Goal: Book appointment/travel/reservation

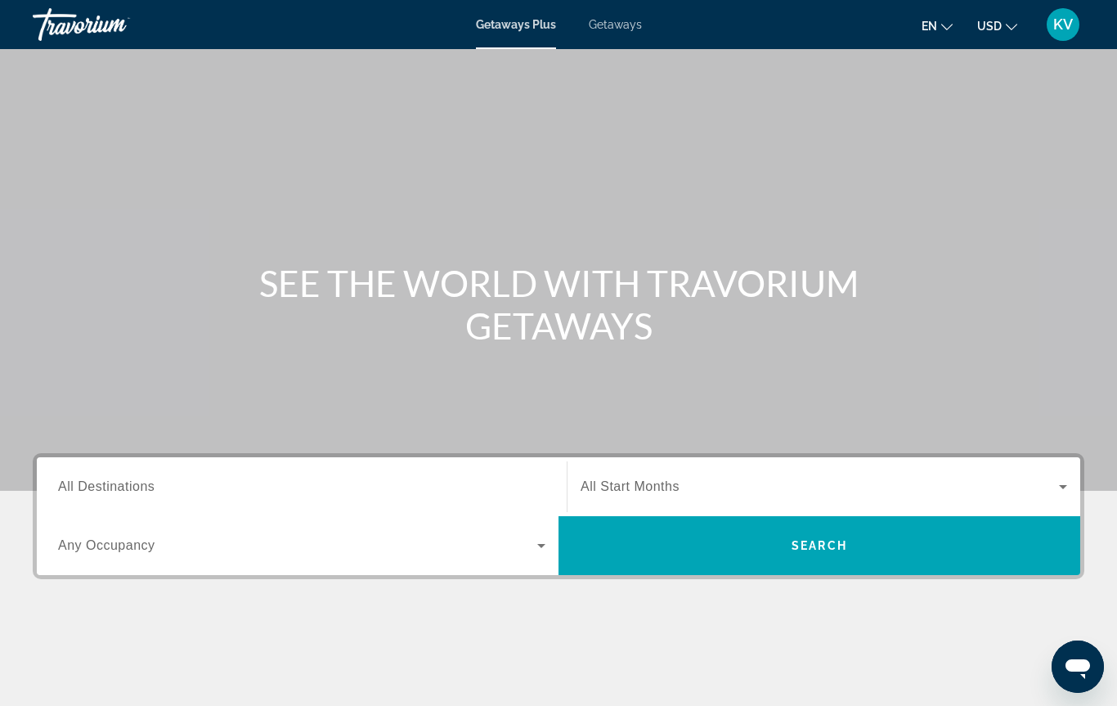
click at [644, 481] on span "All Start Months" at bounding box center [629, 486] width 99 height 14
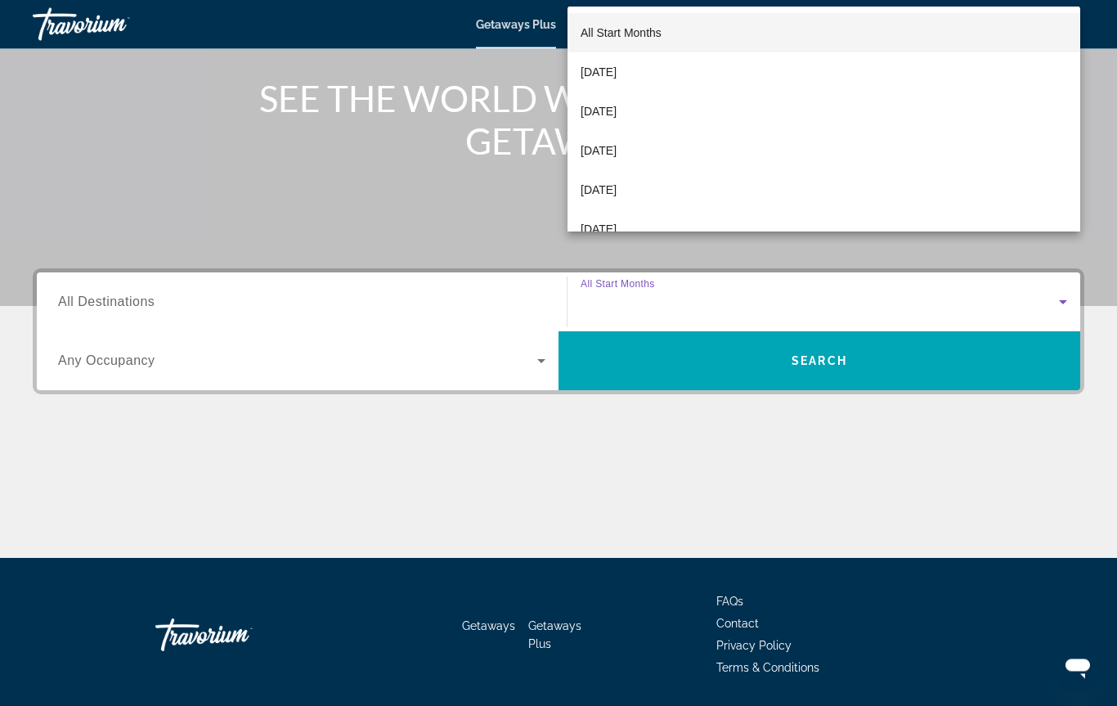
scroll to position [237, 0]
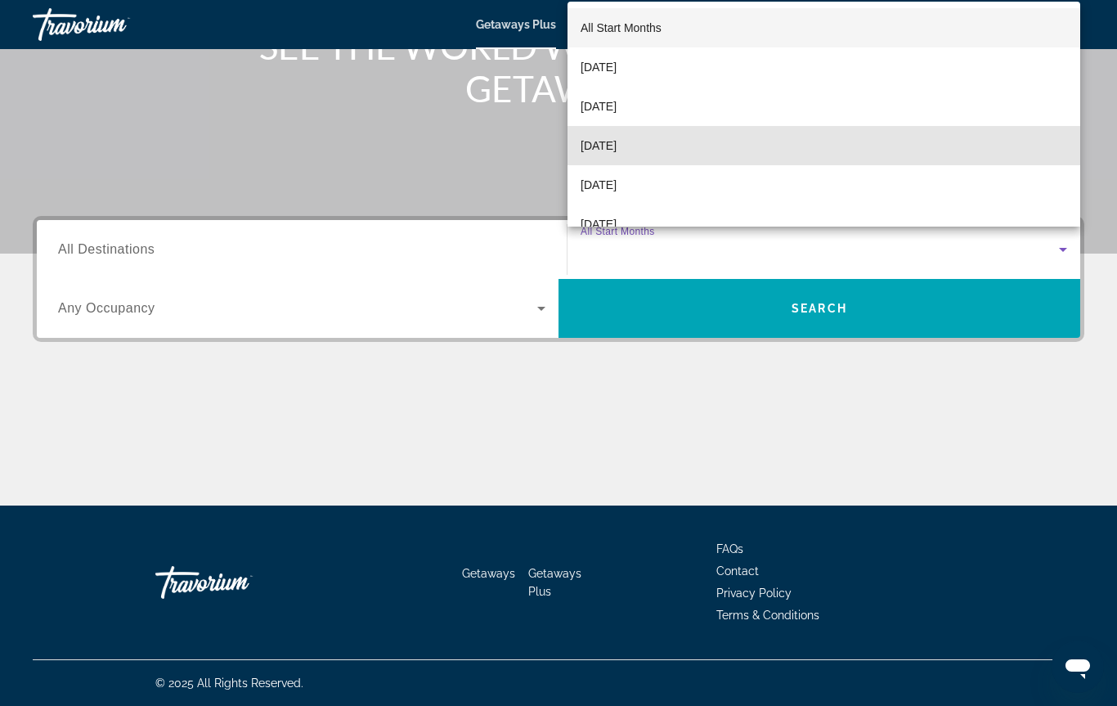
click at [616, 149] on span "[DATE]" at bounding box center [598, 146] width 36 height 20
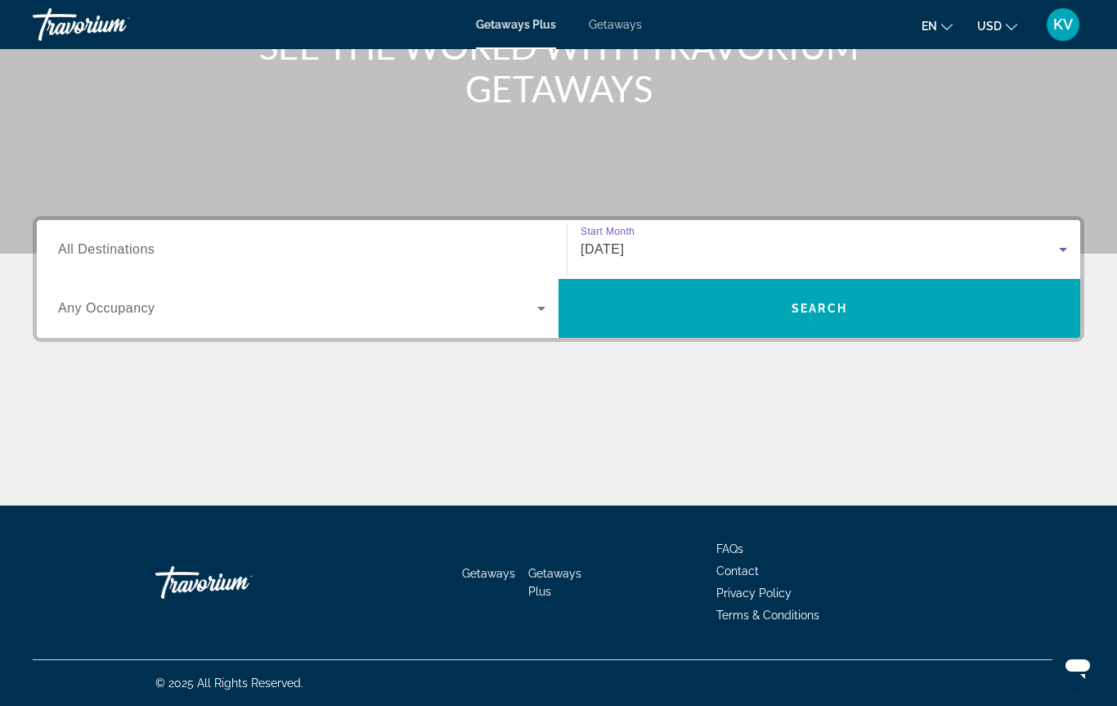
click at [107, 252] on span "All Destinations" at bounding box center [106, 249] width 96 height 14
click at [107, 252] on input "Destination All Destinations" at bounding box center [301, 250] width 487 height 20
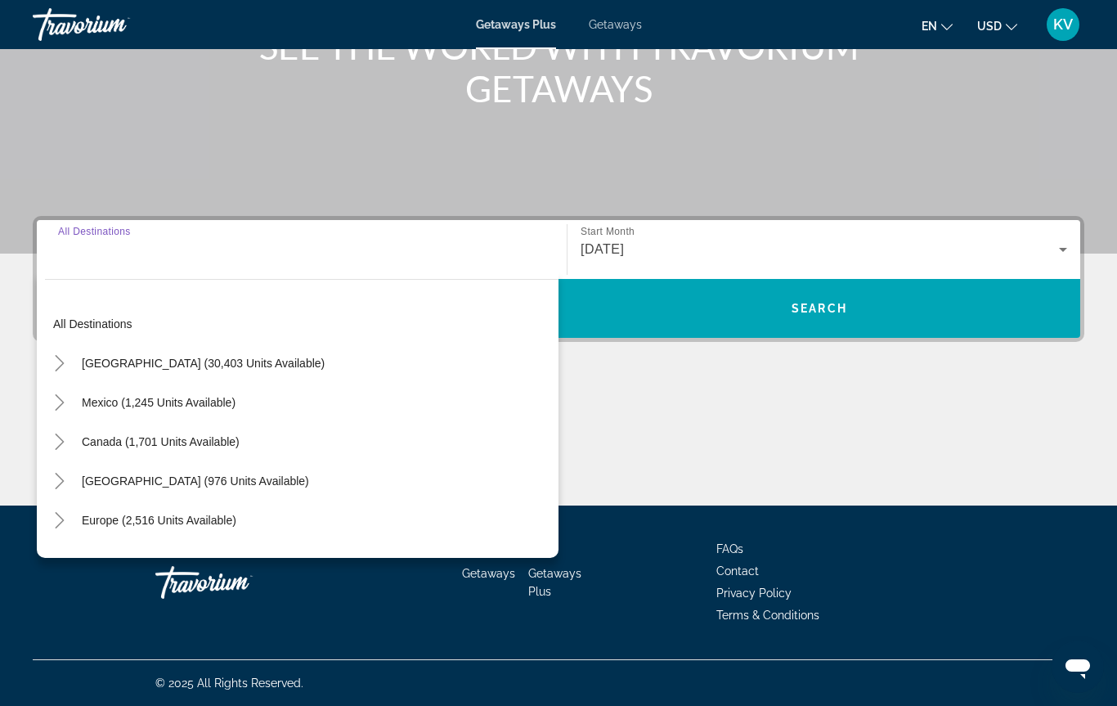
scroll to position [0, 0]
click at [162, 401] on span "Mexico (1,245 units available)" at bounding box center [159, 402] width 154 height 13
type input "**********"
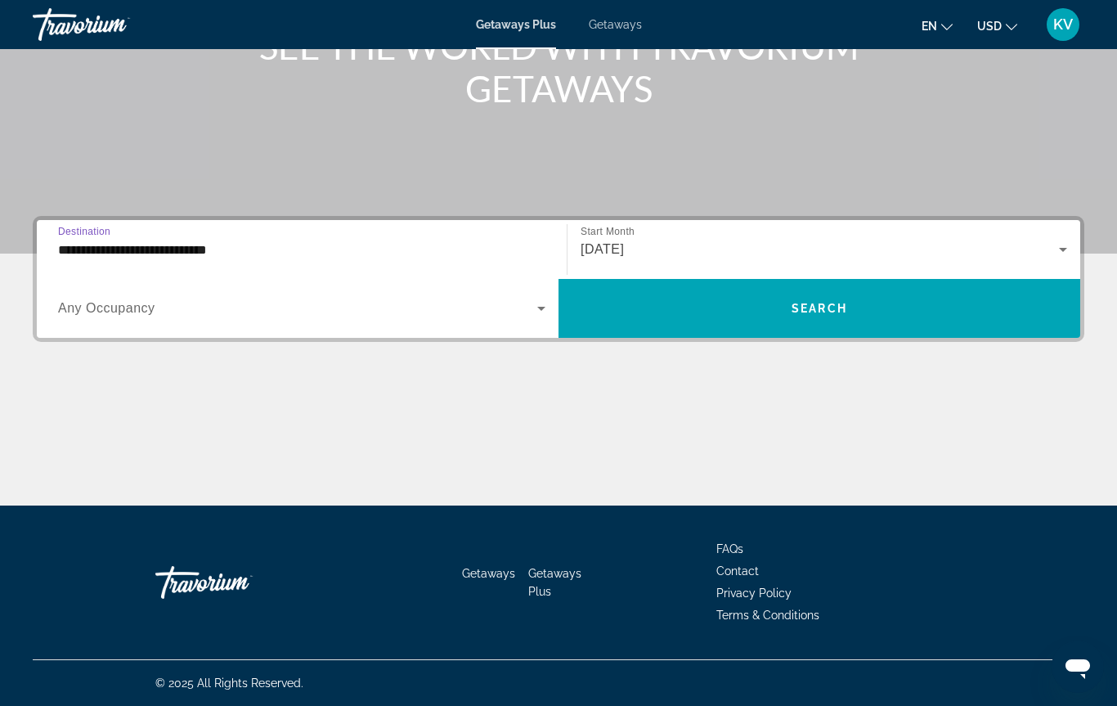
click at [536, 307] on icon "Search widget" at bounding box center [541, 308] width 20 height 20
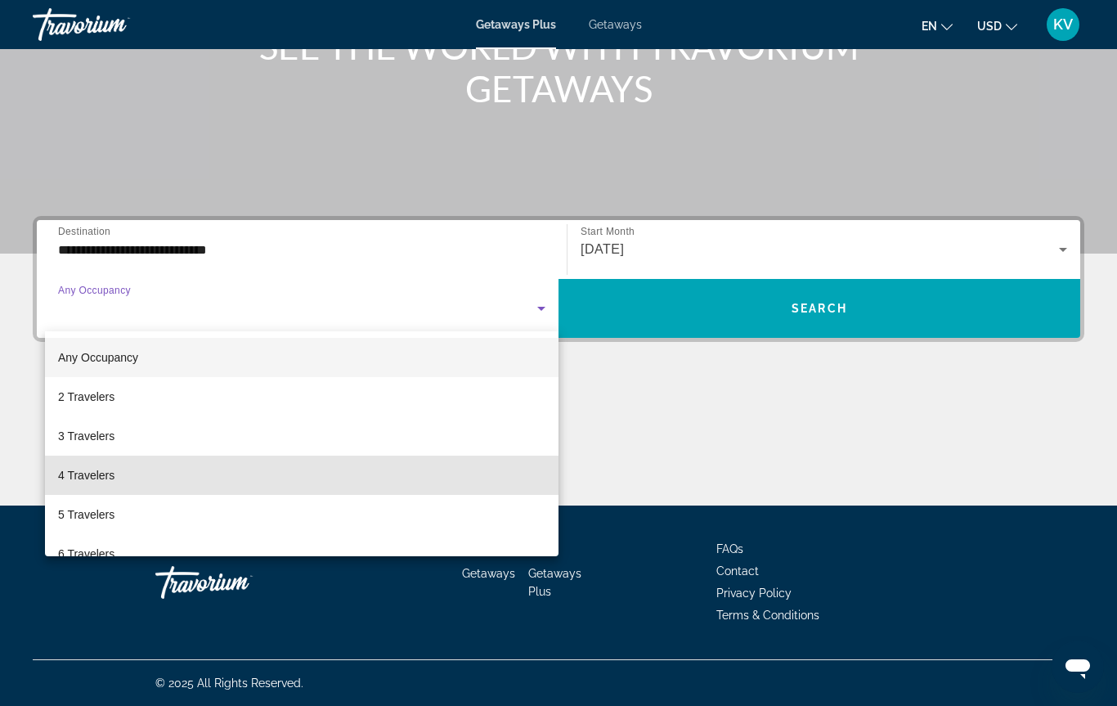
click at [87, 469] on span "4 Travelers" at bounding box center [86, 475] width 56 height 20
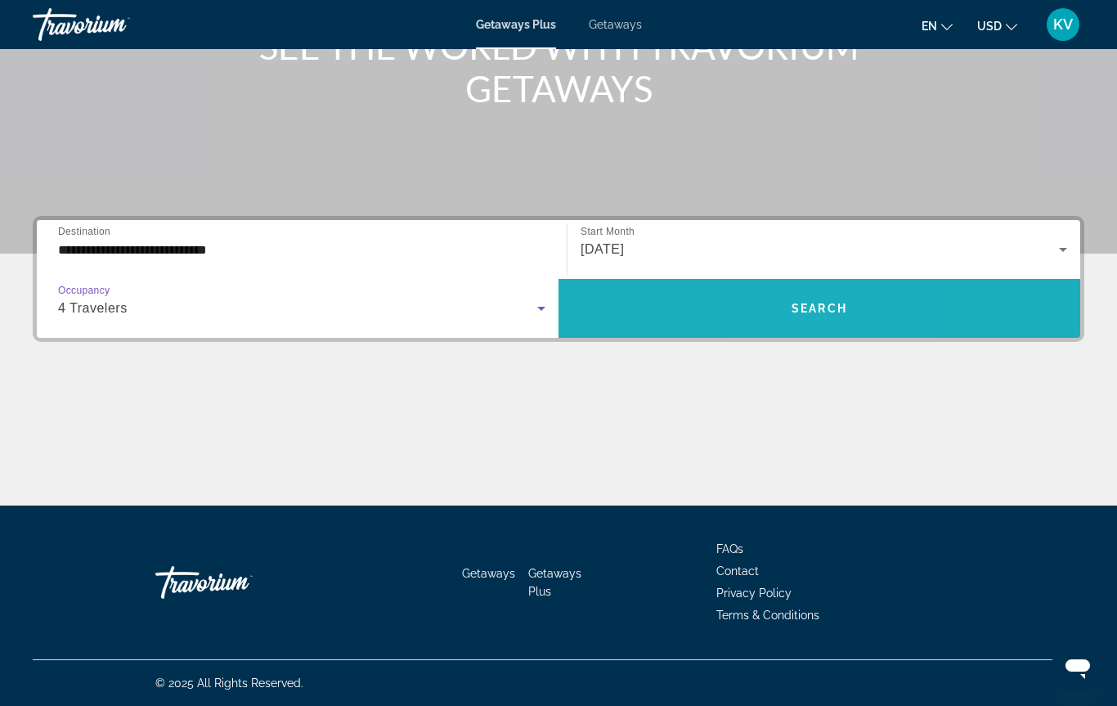
click at [802, 316] on span "Search widget" at bounding box center [819, 308] width 522 height 39
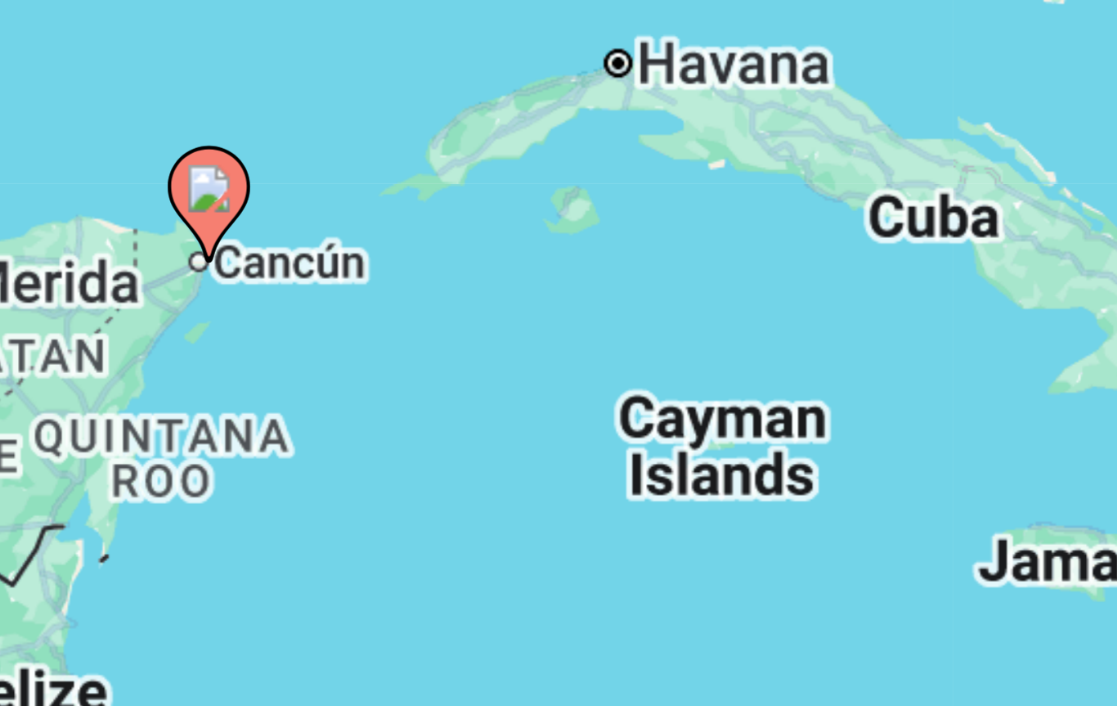
click at [56, 164] on div "To activate drag with keyboard, press Alt + Enter. Once in keyboard drag state,…" at bounding box center [558, 409] width 1051 height 491
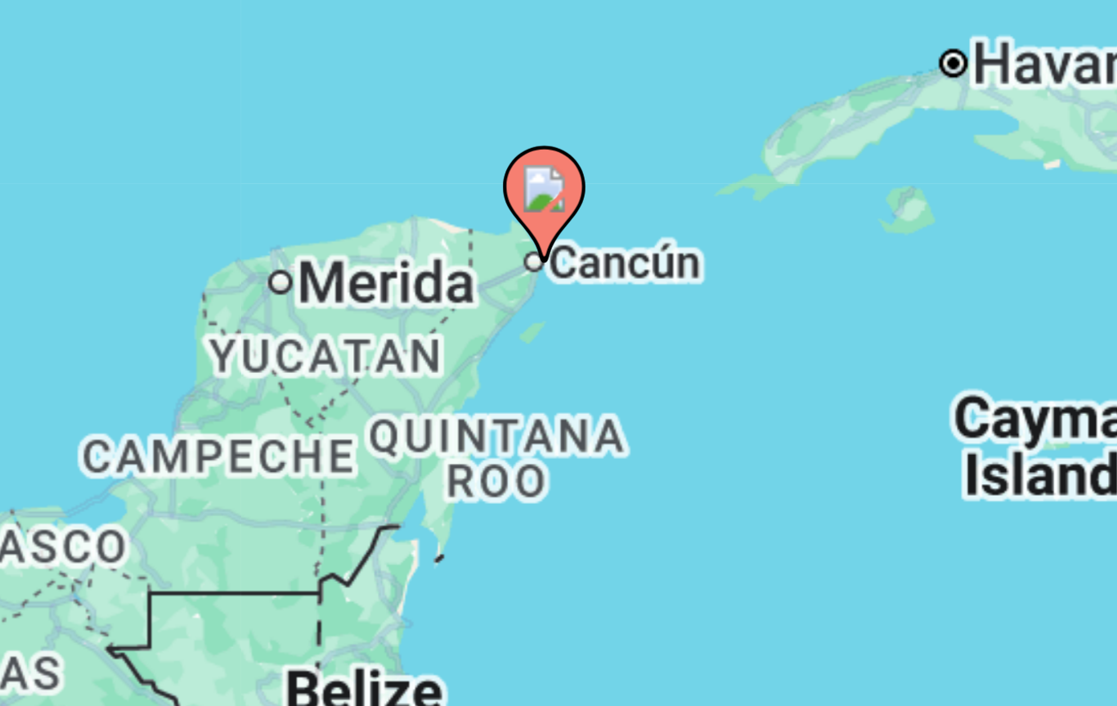
type input "**********"
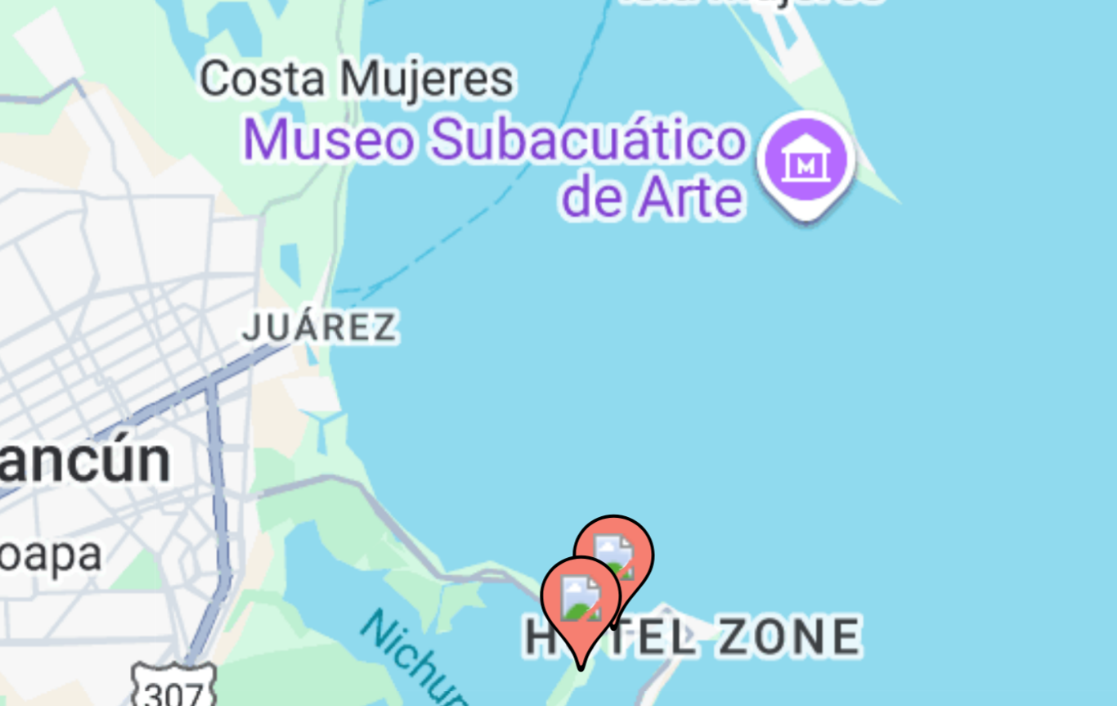
click at [33, 164] on div "To activate drag with keyboard, press Alt + Enter. Once in keyboard drag state,…" at bounding box center [558, 409] width 1051 height 491
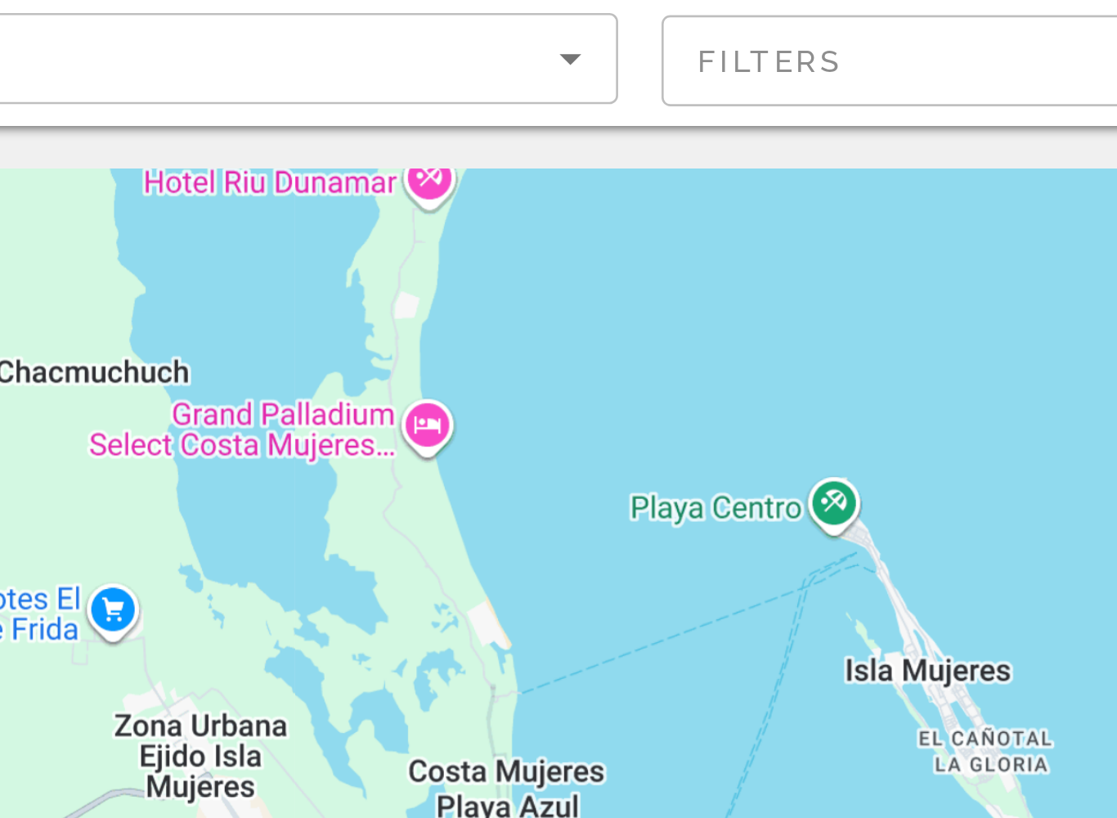
click at [116, 164] on div "To activate drag with keyboard, press Alt + Enter. Once in keyboard drag state,…" at bounding box center [558, 409] width 1051 height 491
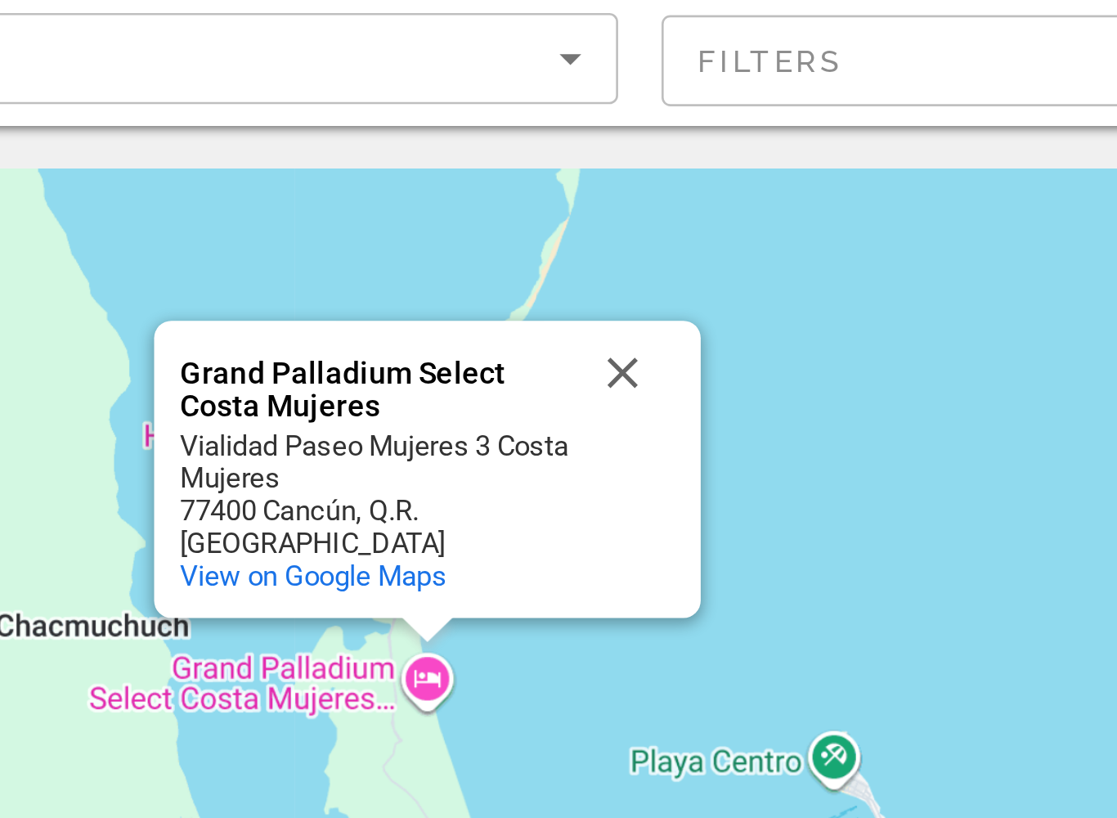
click at [492, 221] on button "Close" at bounding box center [511, 240] width 39 height 39
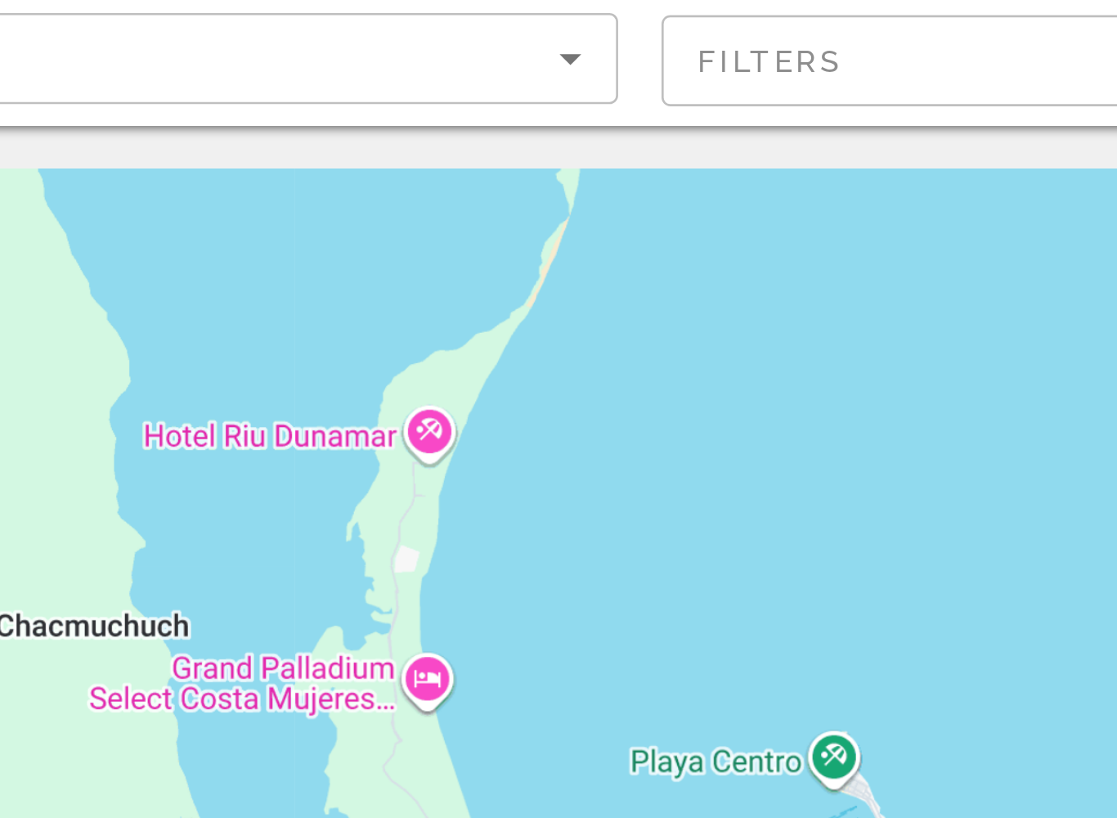
click at [115, 260] on div "To activate drag with keyboard, press Alt + Enter. Once in keyboard drag state,…" at bounding box center [558, 409] width 1051 height 491
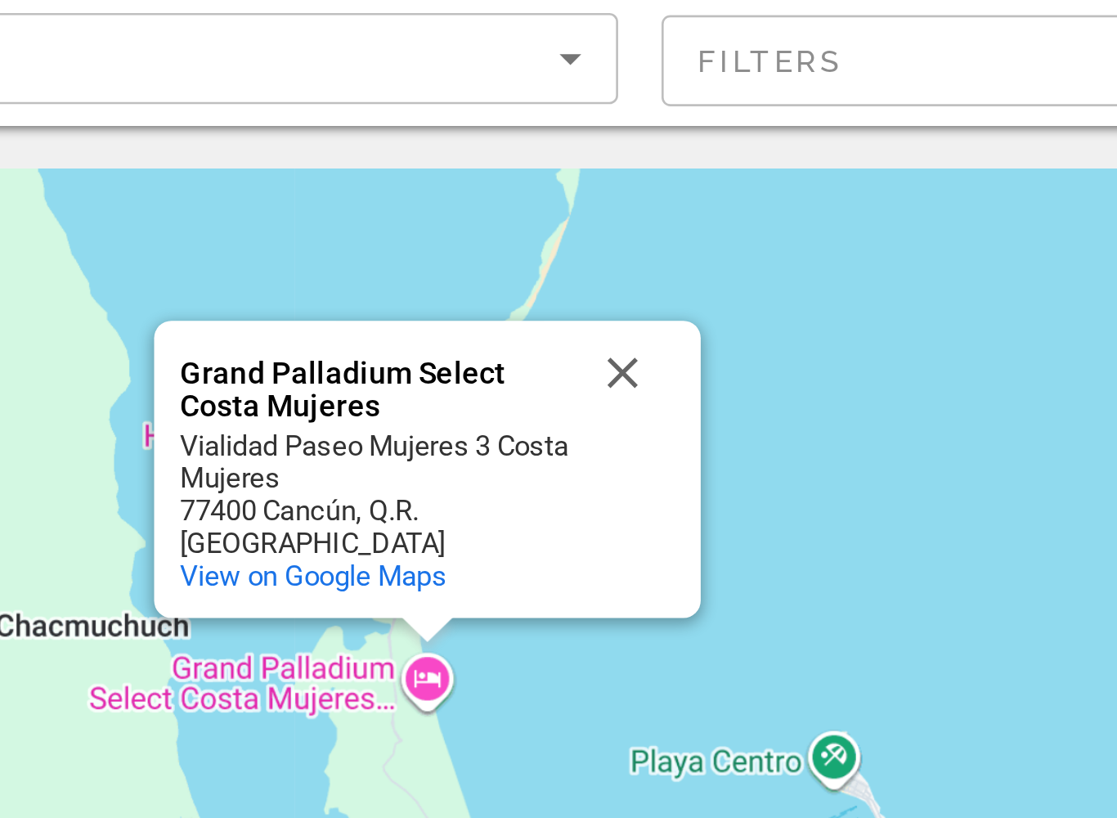
click at [157, 259] on div "To activate drag with keyboard, press Alt + Enter. Once in keyboard drag state,…" at bounding box center [558, 409] width 1051 height 491
click at [345, 235] on div "Grand Palladium Select Costa Mujeres" at bounding box center [418, 247] width 147 height 25
click at [345, 311] on span "View on Google Maps" at bounding box center [395, 317] width 101 height 12
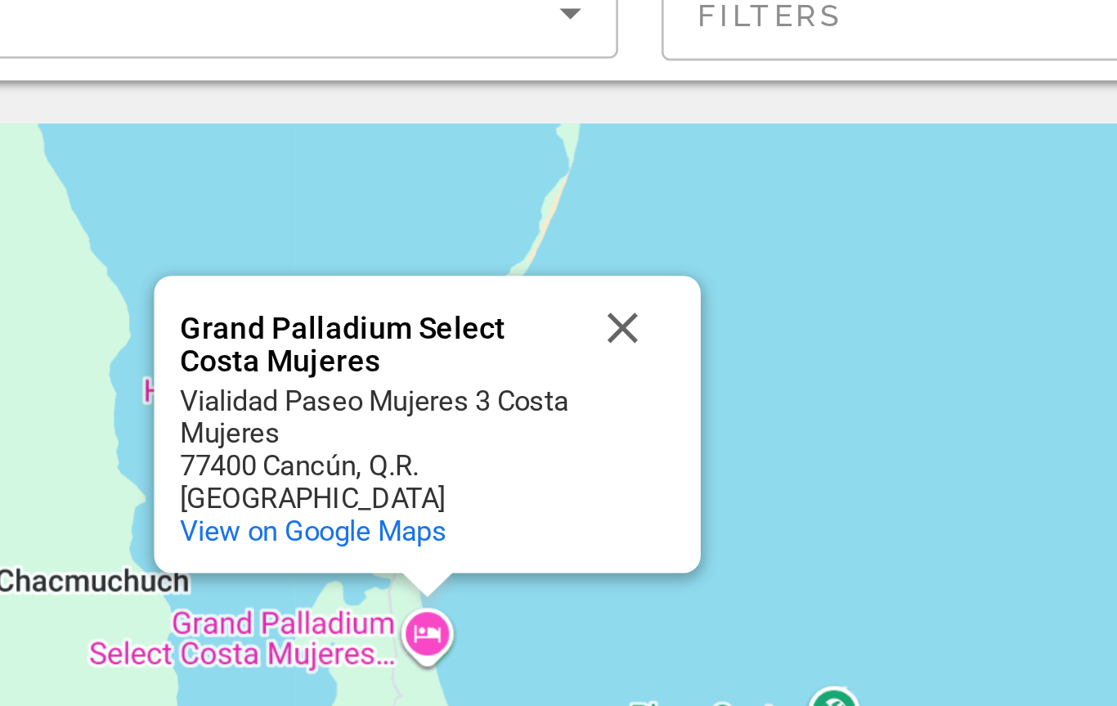
click at [492, 221] on button "Close" at bounding box center [511, 240] width 39 height 39
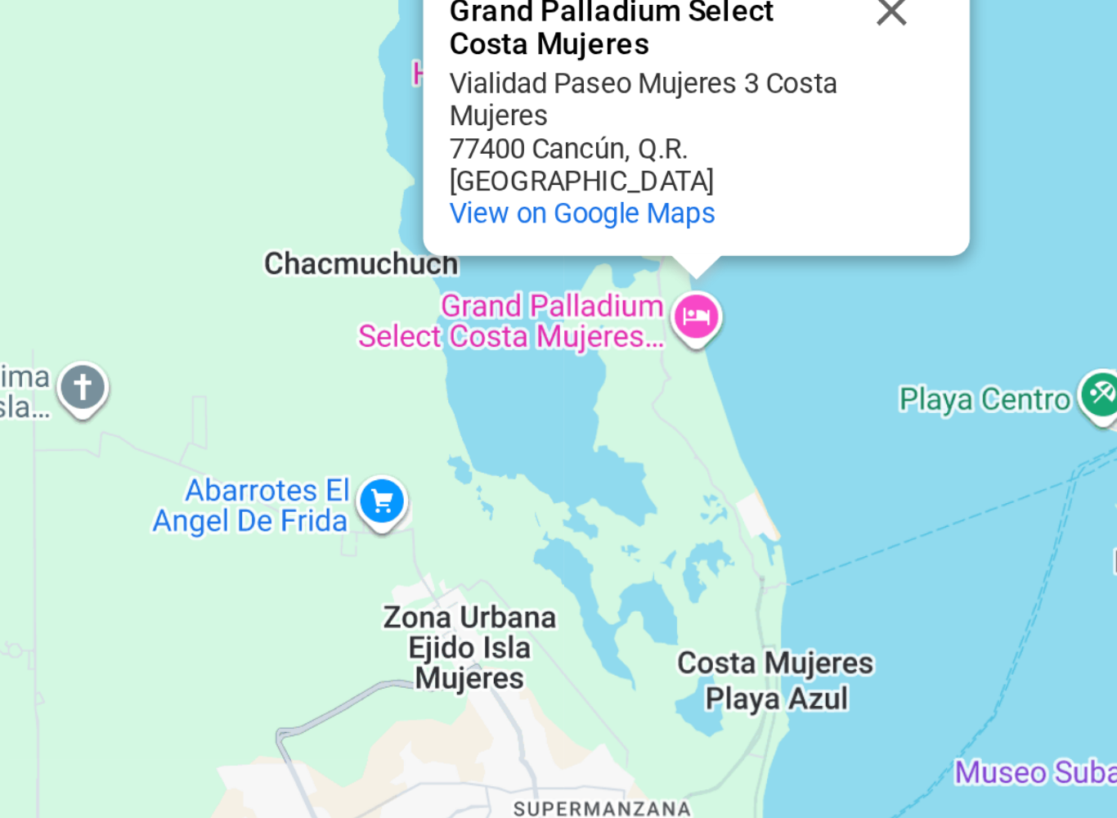
click at [262, 164] on div "To activate drag with keyboard, press Alt + Enter. Once in keyboard drag state,…" at bounding box center [558, 409] width 1051 height 491
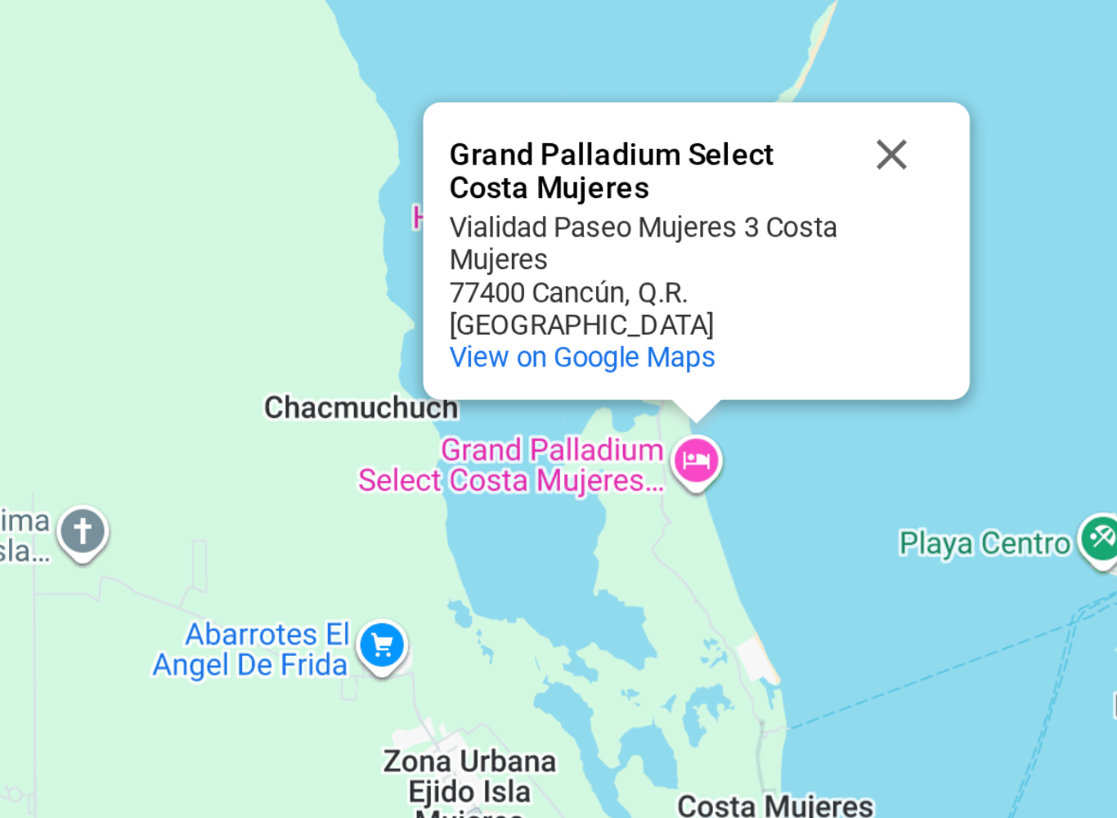
click at [186, 177] on div "To activate drag with keyboard, press Alt + Enter. Once in keyboard drag state,…" at bounding box center [558, 409] width 1051 height 491
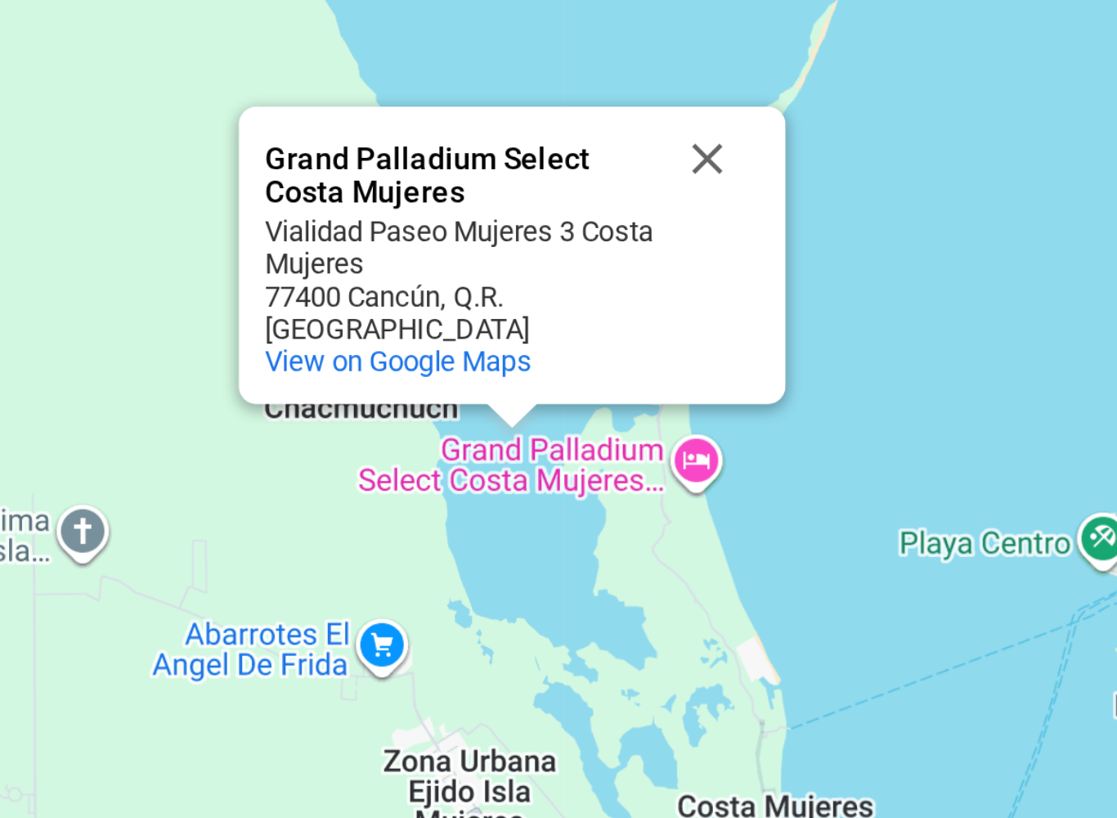
click at [423, 222] on button "Close" at bounding box center [442, 241] width 39 height 39
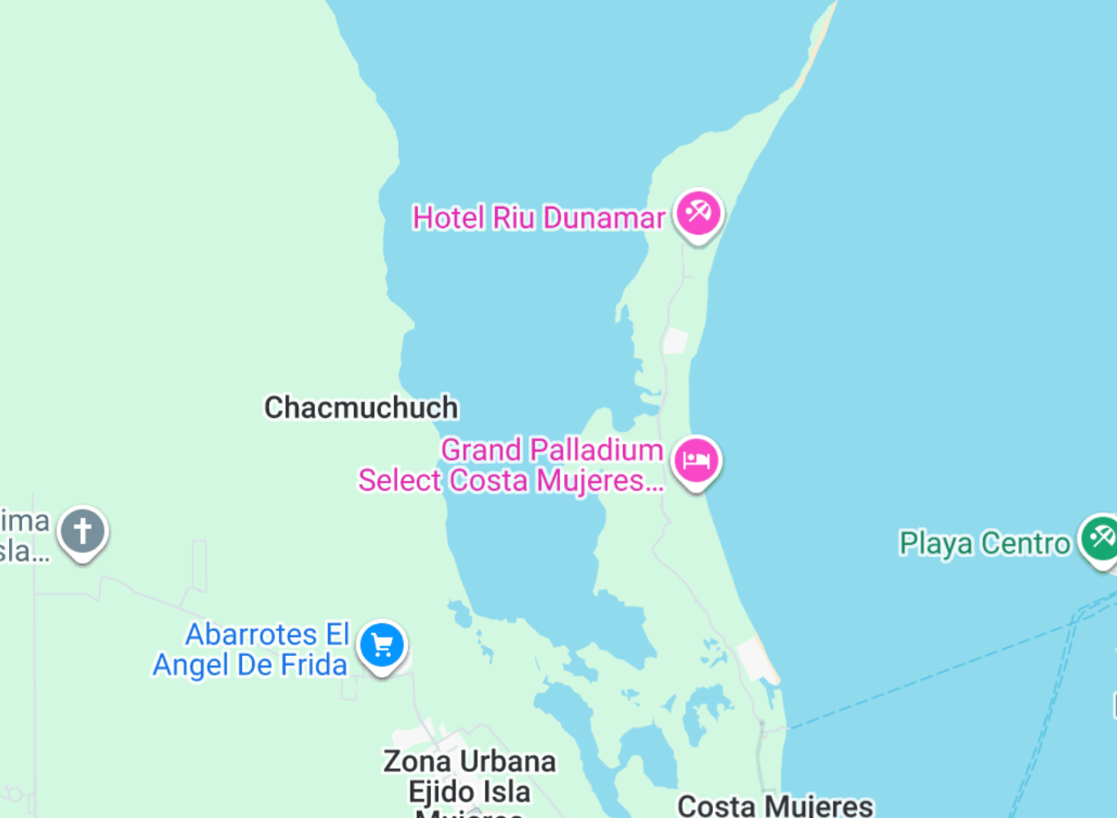
click at [189, 172] on div "To activate drag with keyboard, press Alt + Enter. Once in keyboard drag state,…" at bounding box center [558, 409] width 1051 height 491
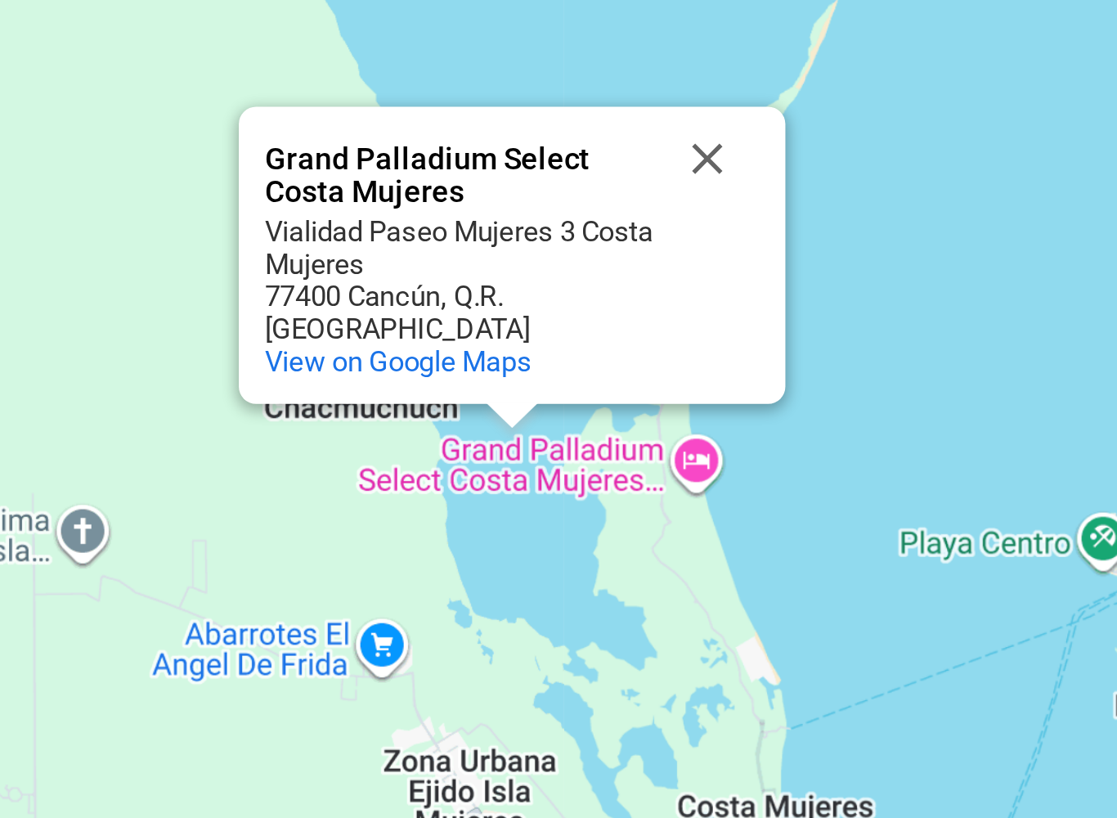
click at [423, 222] on button "Close" at bounding box center [442, 241] width 39 height 39
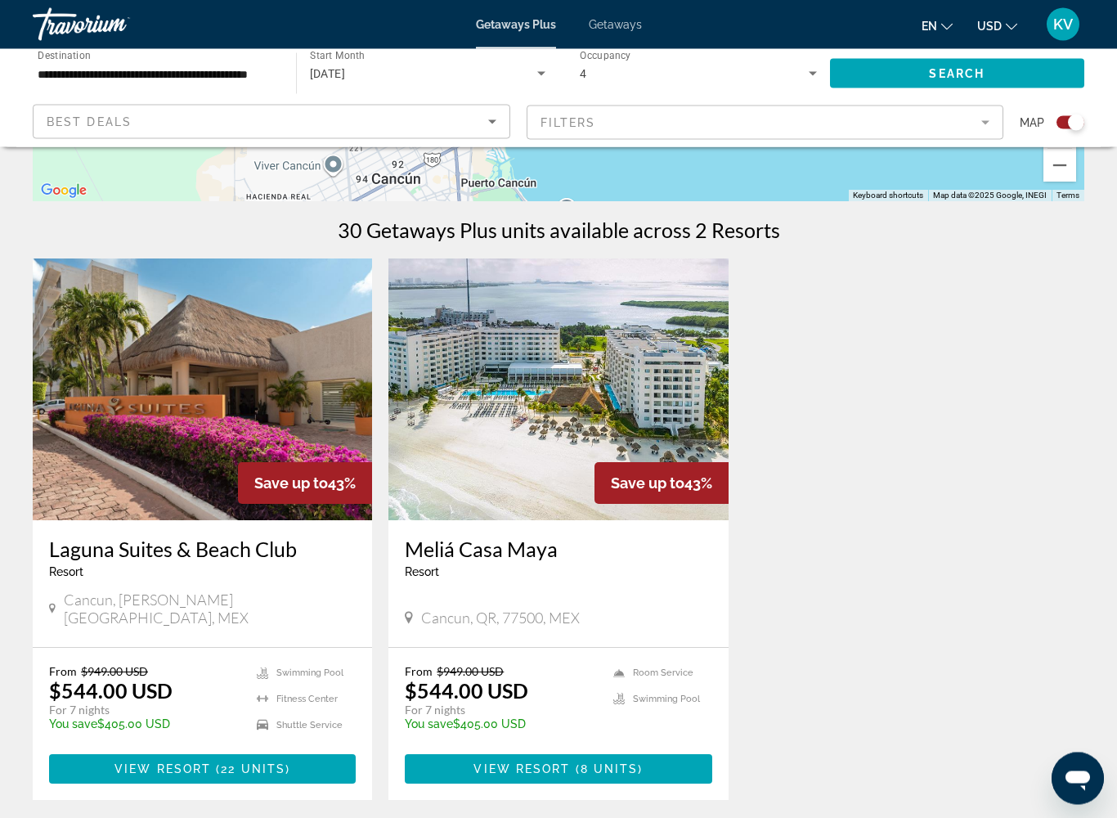
scroll to position [490, 0]
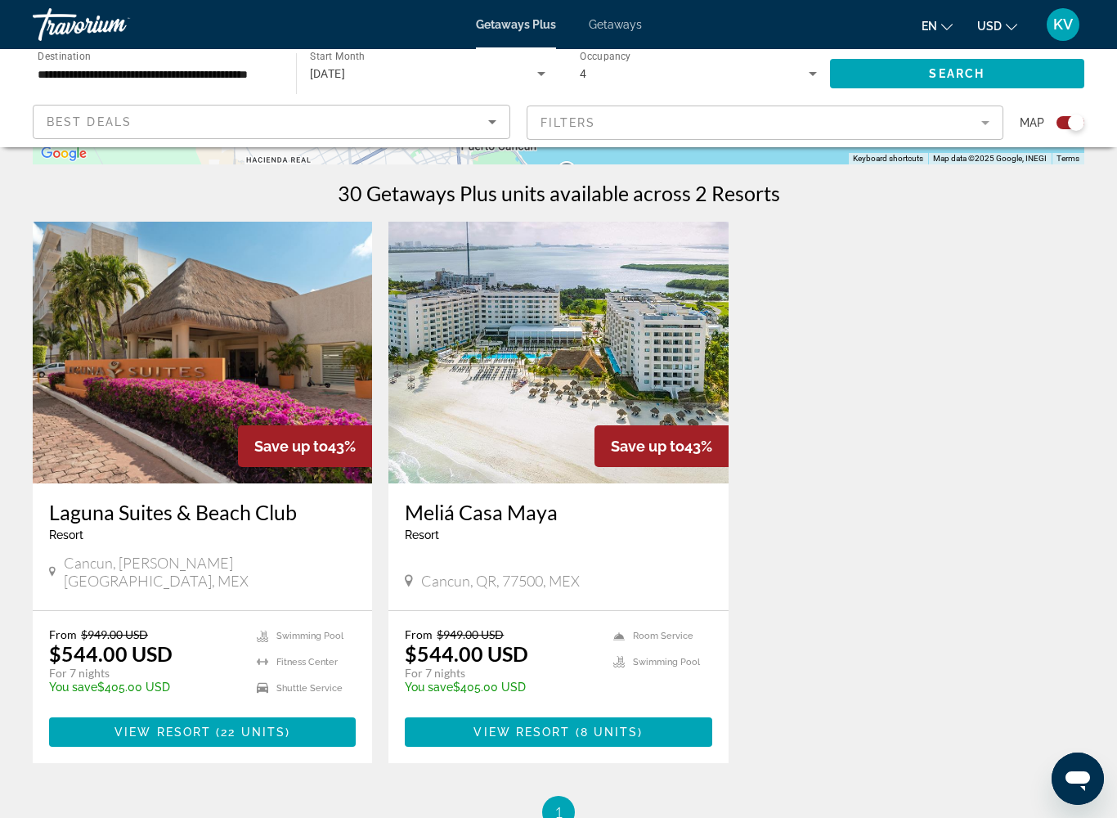
click at [208, 349] on img "Main content" at bounding box center [202, 353] width 339 height 262
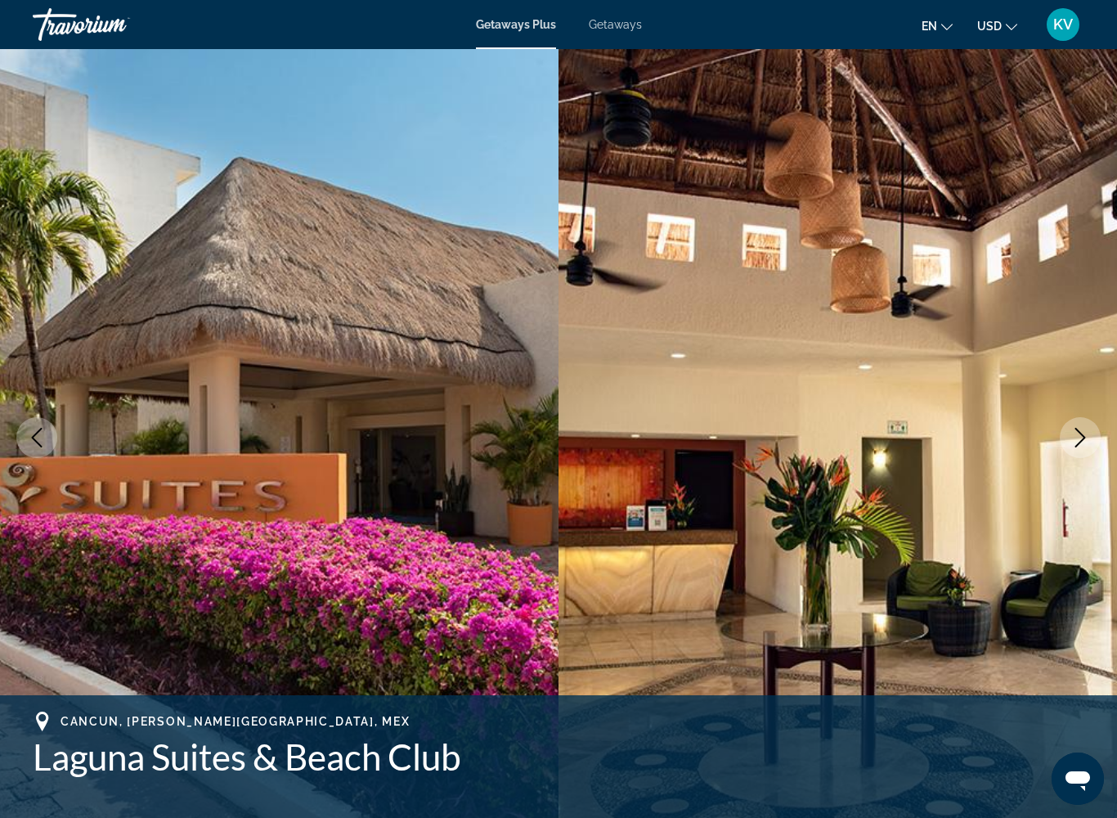
click at [1081, 428] on icon "Next image" at bounding box center [1080, 438] width 20 height 20
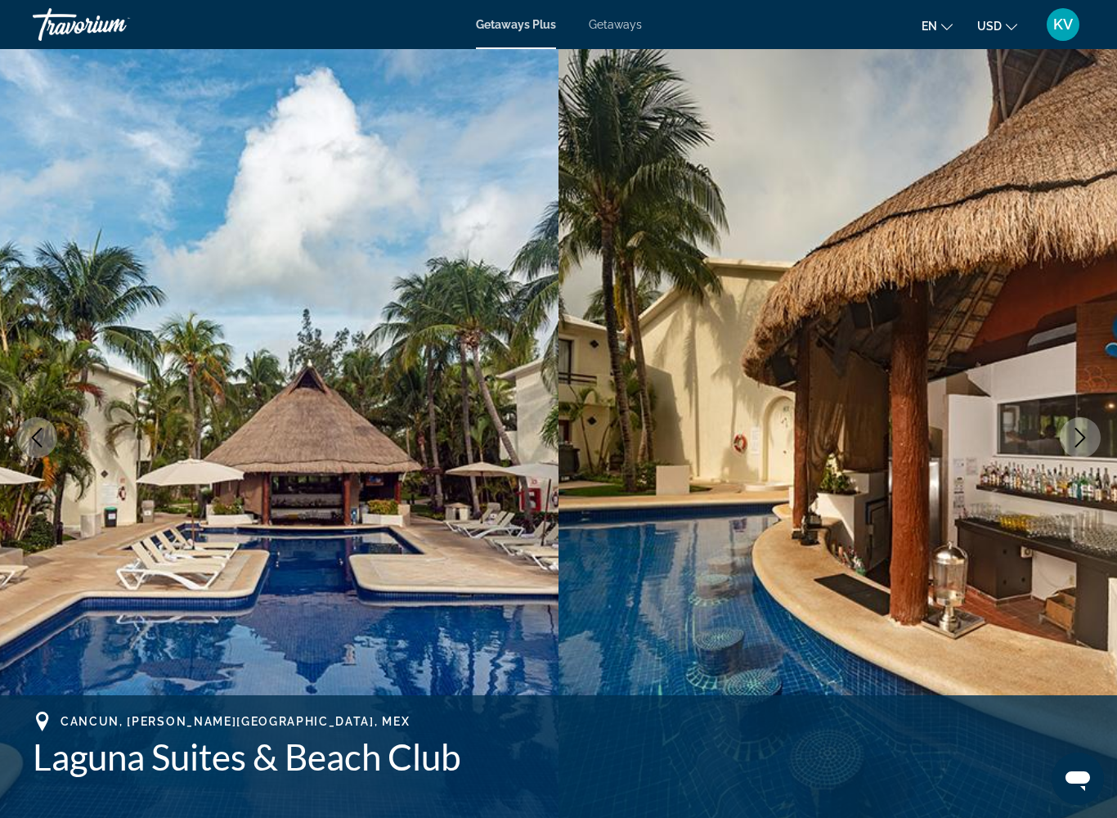
click at [1080, 436] on icon "Next image" at bounding box center [1080, 438] width 20 height 20
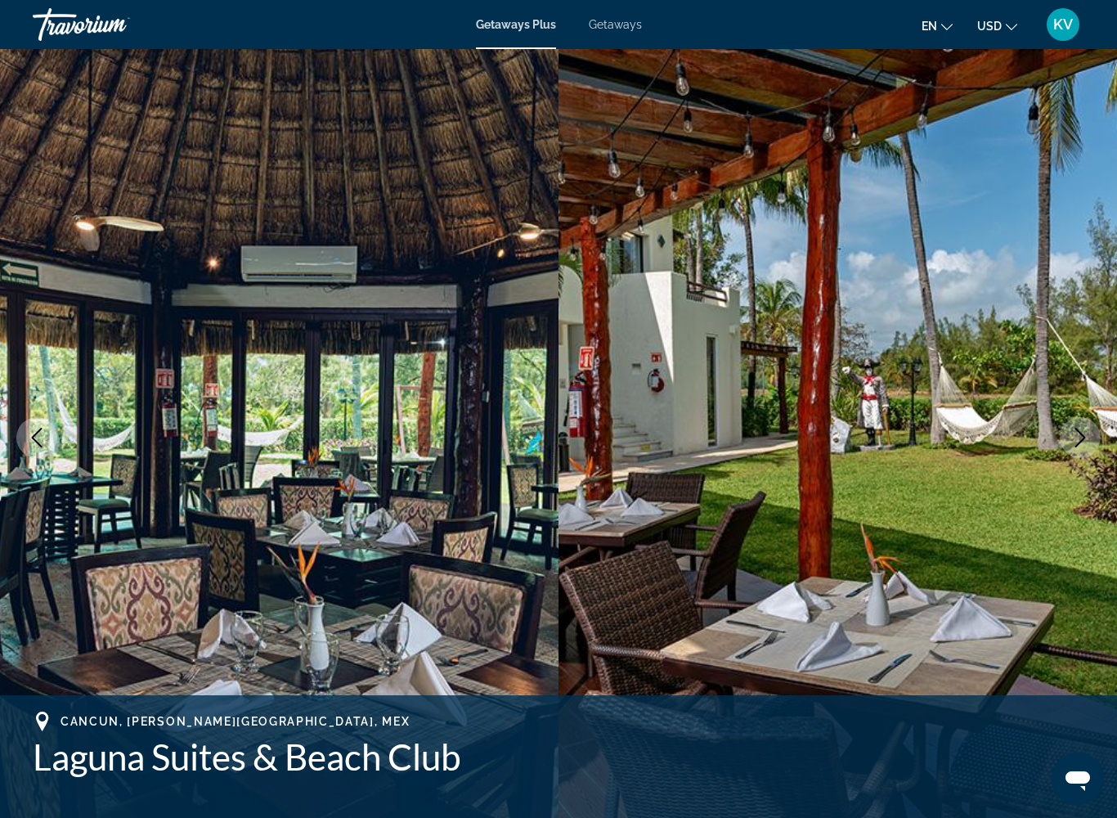
click at [1076, 429] on icon "Next image" at bounding box center [1080, 438] width 11 height 20
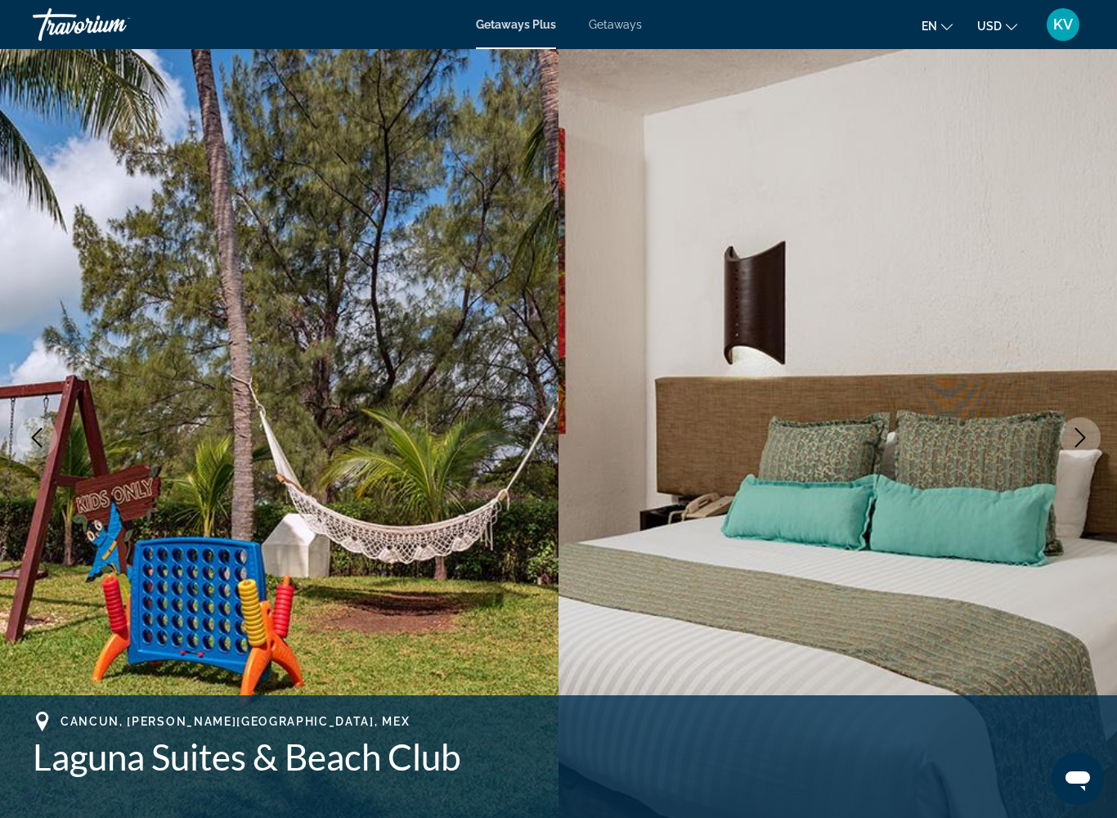
click at [1074, 437] on icon "Next image" at bounding box center [1080, 438] width 20 height 20
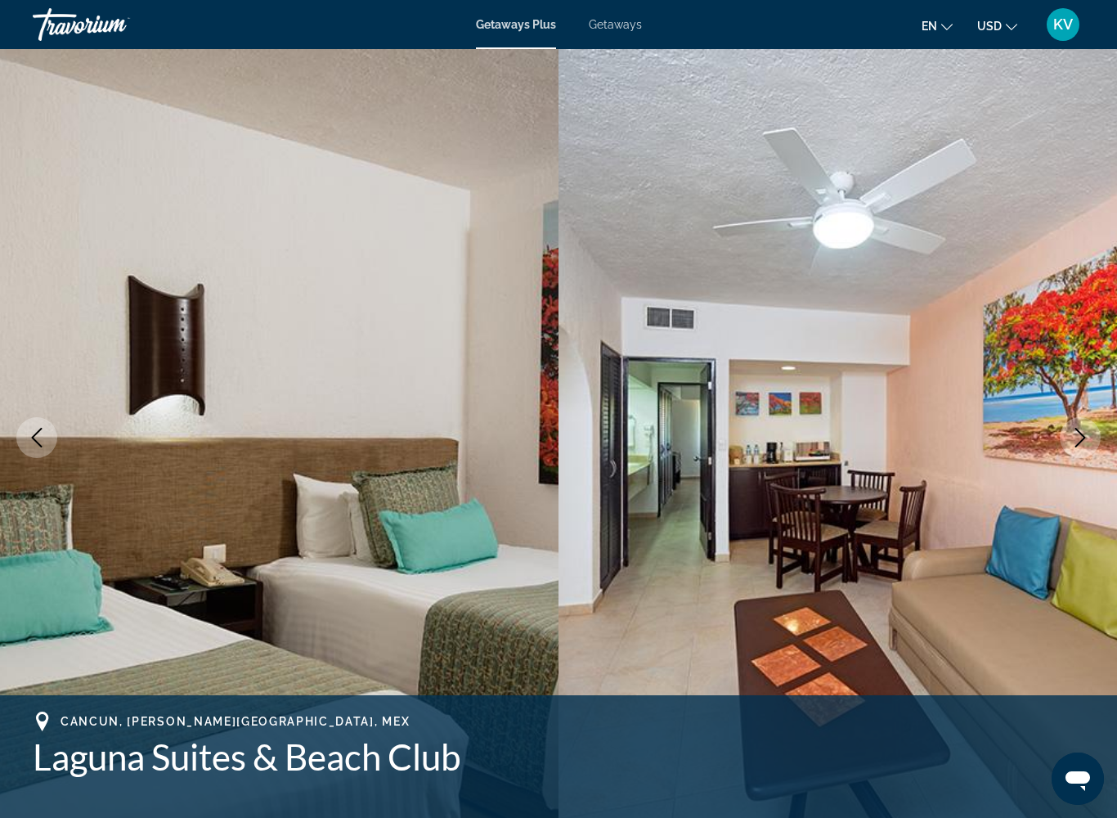
click at [1064, 431] on button "Next image" at bounding box center [1080, 437] width 41 height 41
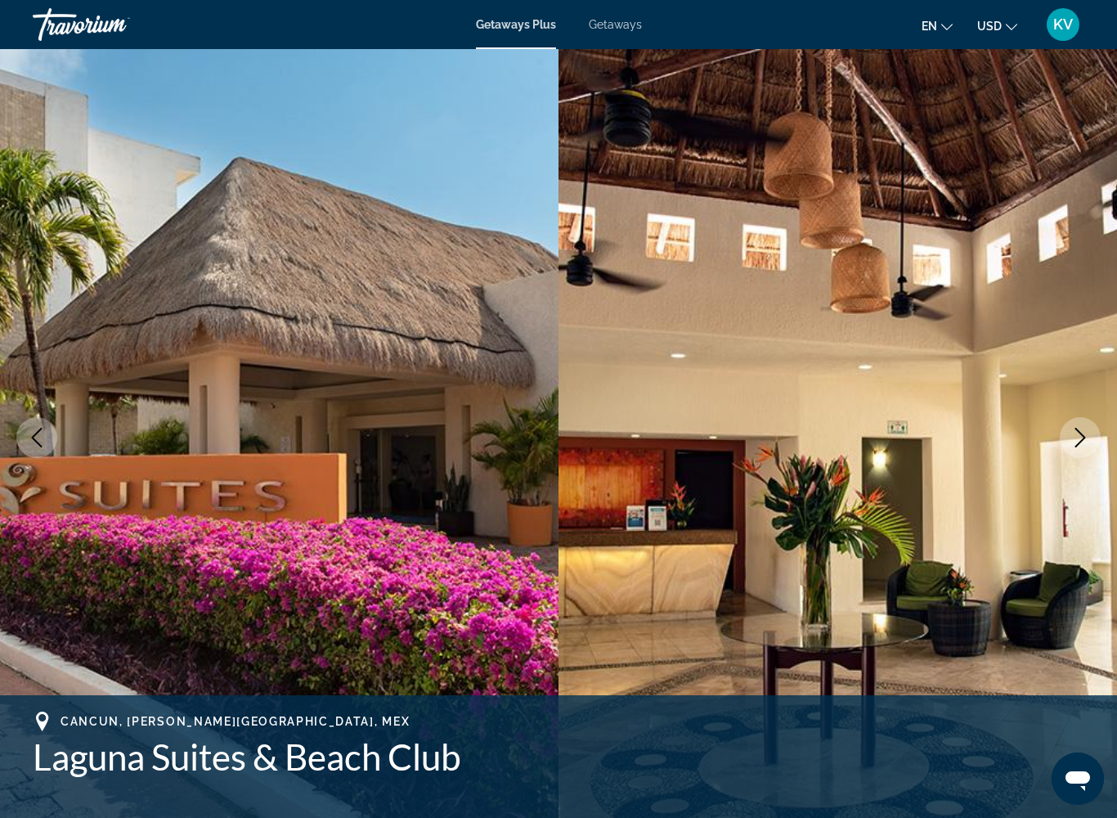
click at [1073, 441] on icon "Next image" at bounding box center [1080, 438] width 20 height 20
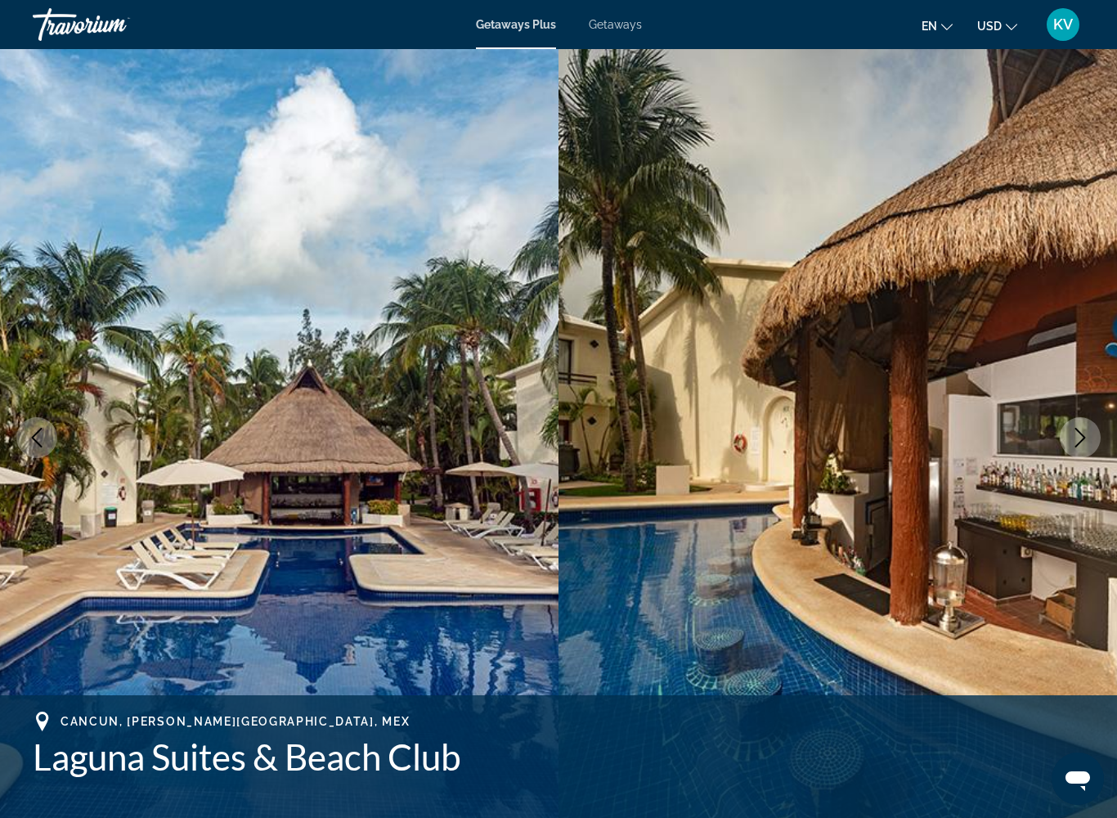
click at [1074, 444] on icon "Next image" at bounding box center [1080, 438] width 20 height 20
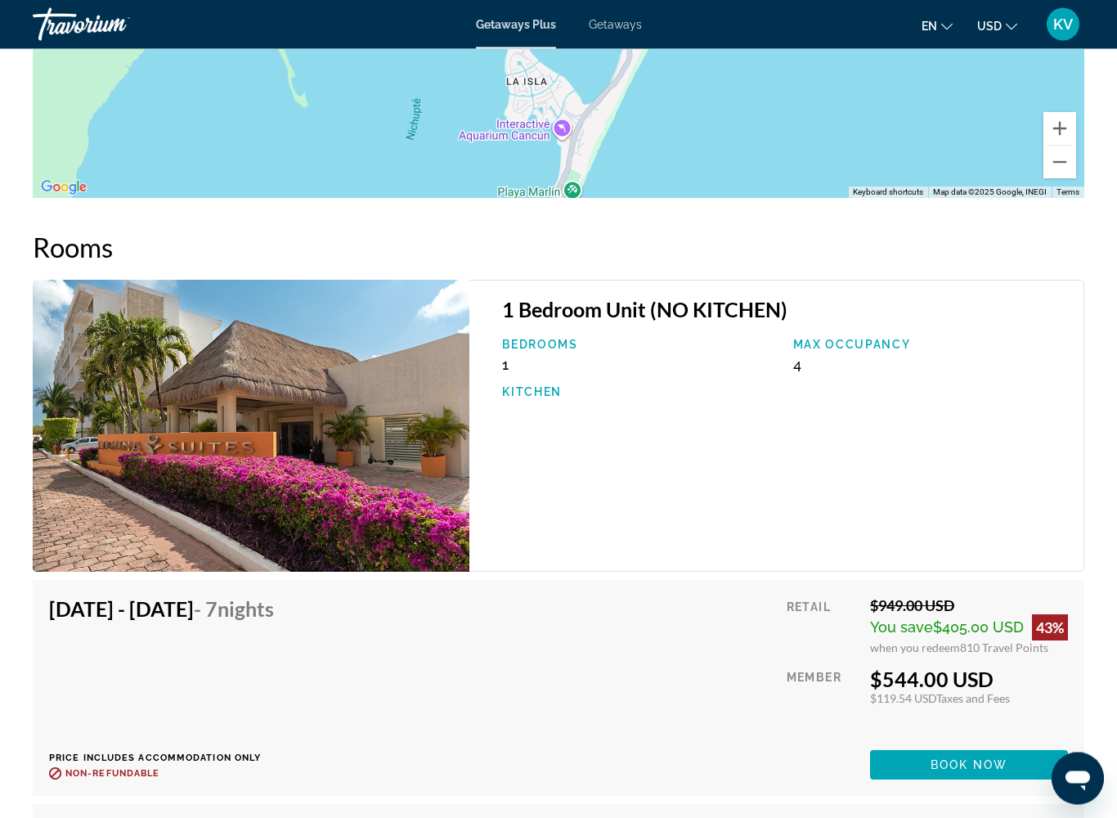
scroll to position [2503, 0]
click at [575, 318] on h3 "1 Bedroom Unit (NO KITCHEN)" at bounding box center [784, 309] width 565 height 25
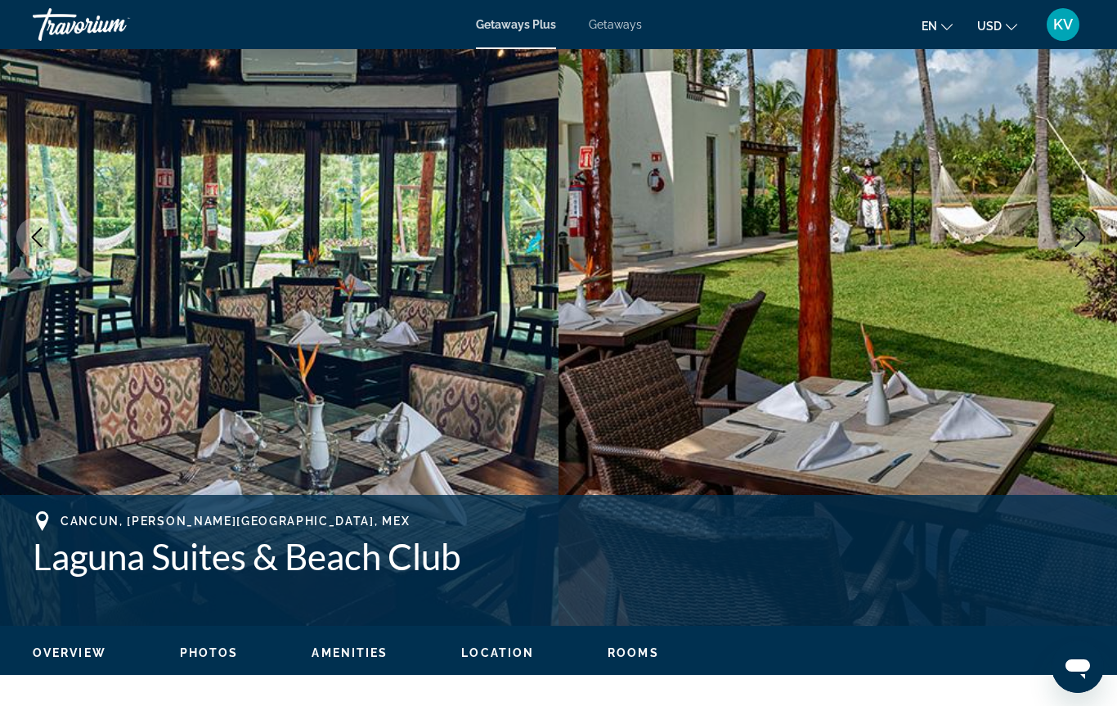
scroll to position [0, 0]
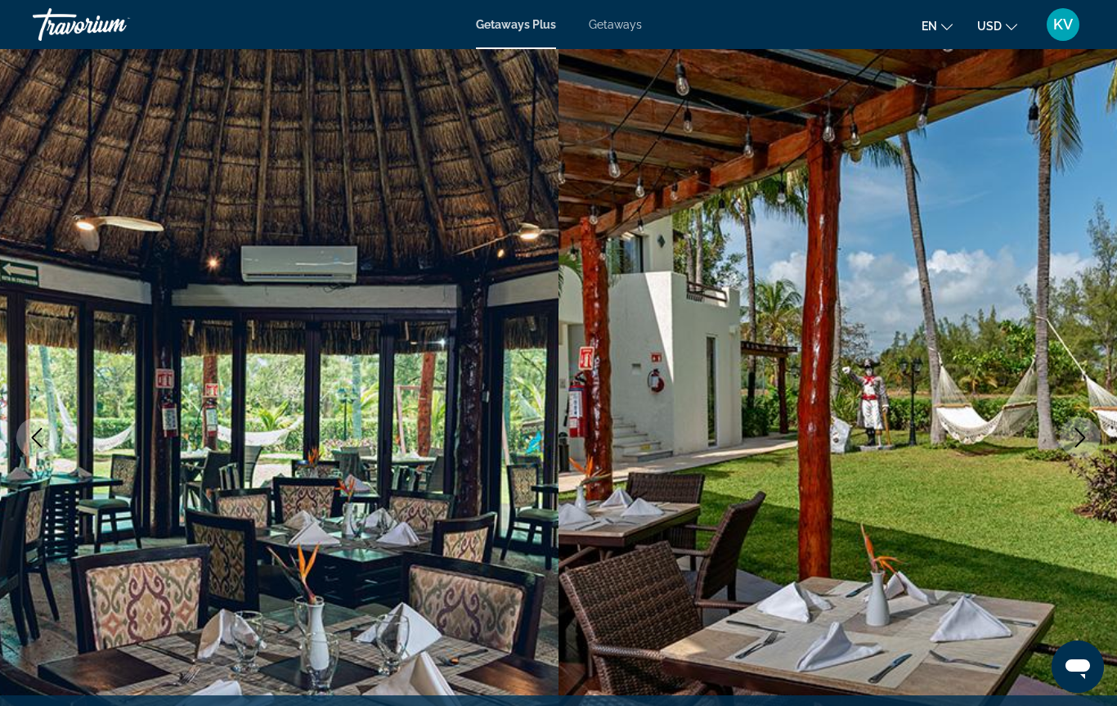
click at [608, 29] on span "Getaways" at bounding box center [615, 24] width 53 height 13
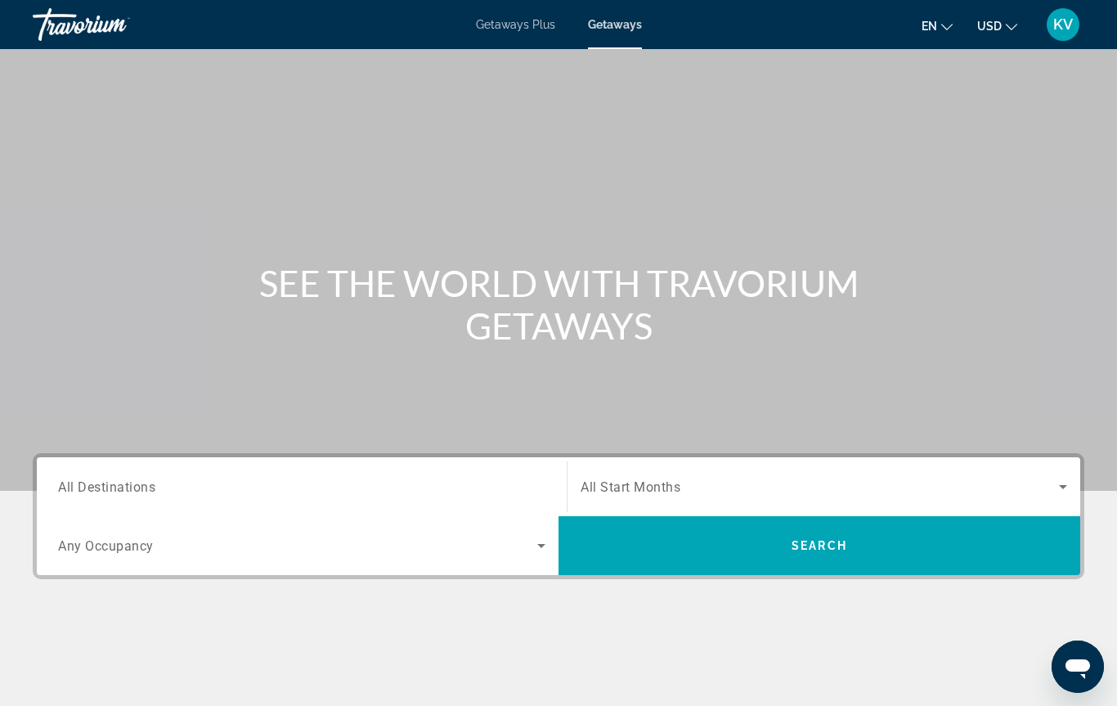
click at [1048, 478] on span "Search widget" at bounding box center [819, 487] width 478 height 20
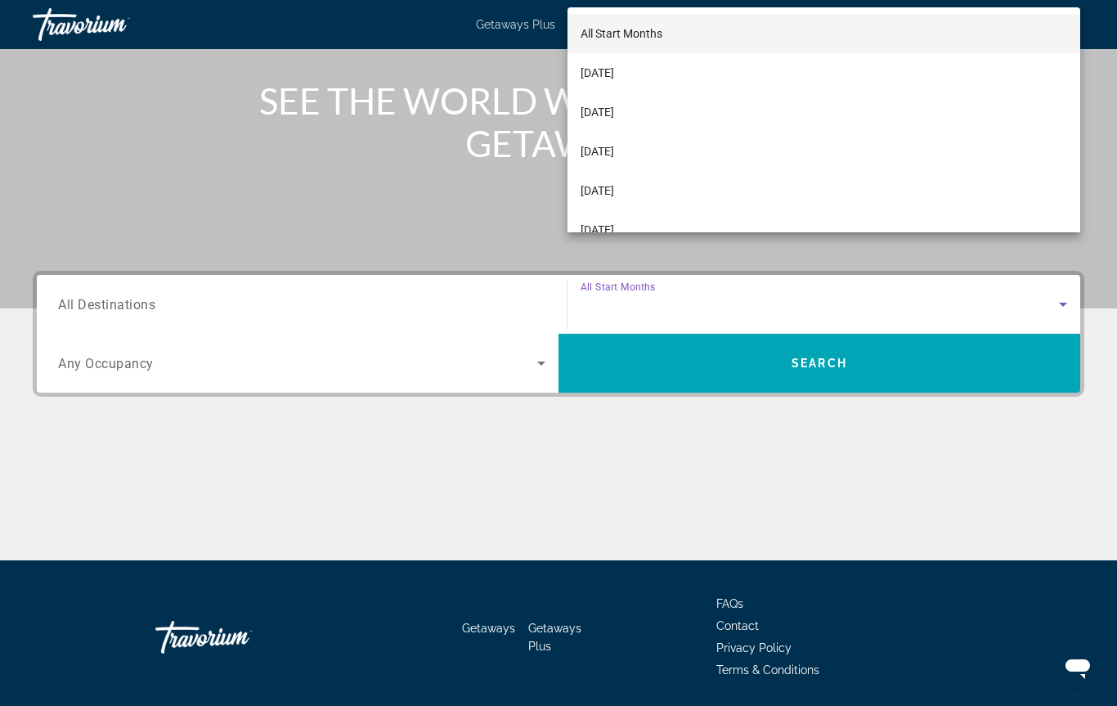
scroll to position [237, 0]
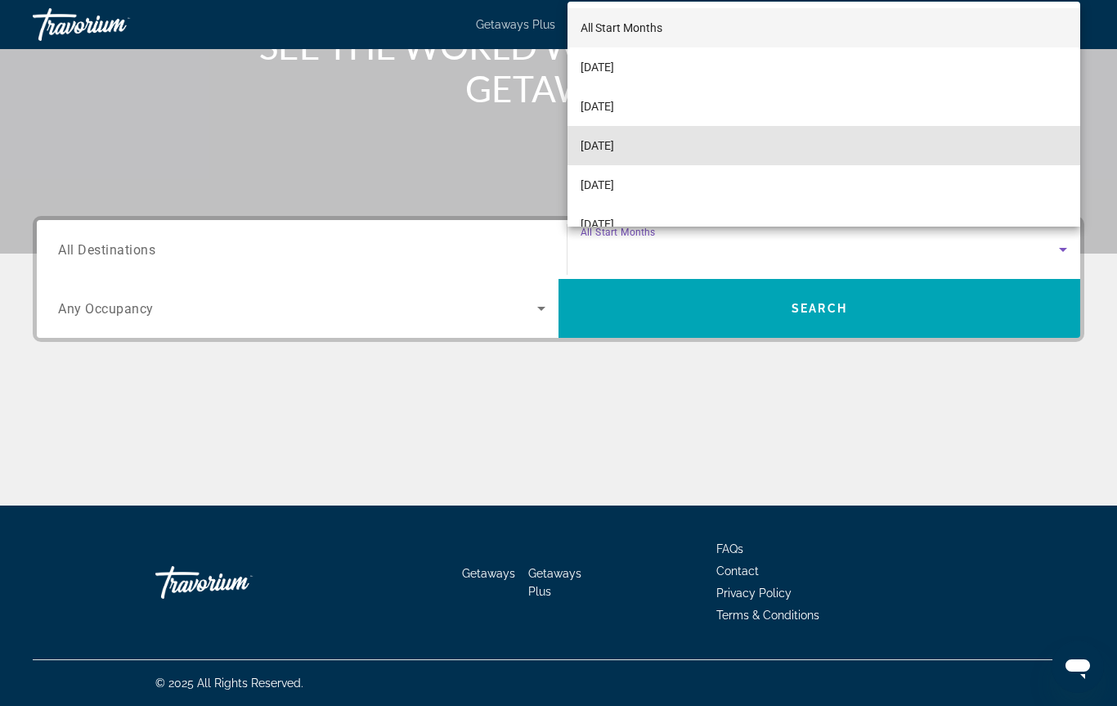
click at [612, 146] on span "[DATE]" at bounding box center [597, 146] width 34 height 20
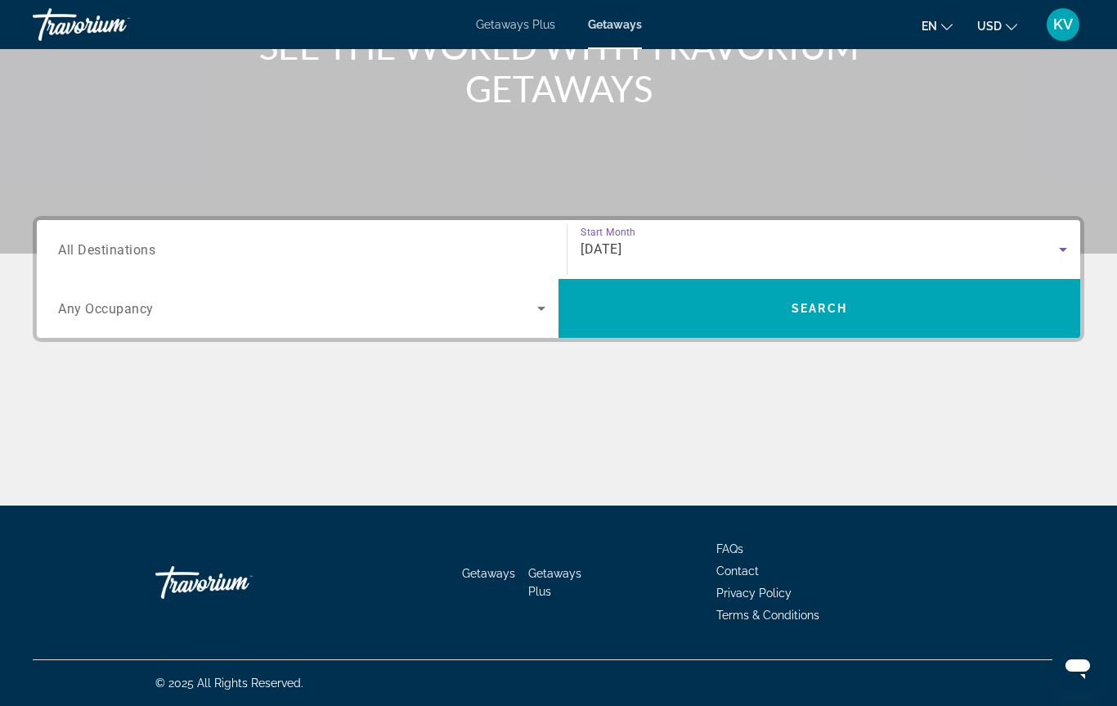
click at [151, 249] on span "All Destinations" at bounding box center [106, 249] width 97 height 16
click at [151, 249] on input "Destination All Destinations" at bounding box center [301, 250] width 487 height 20
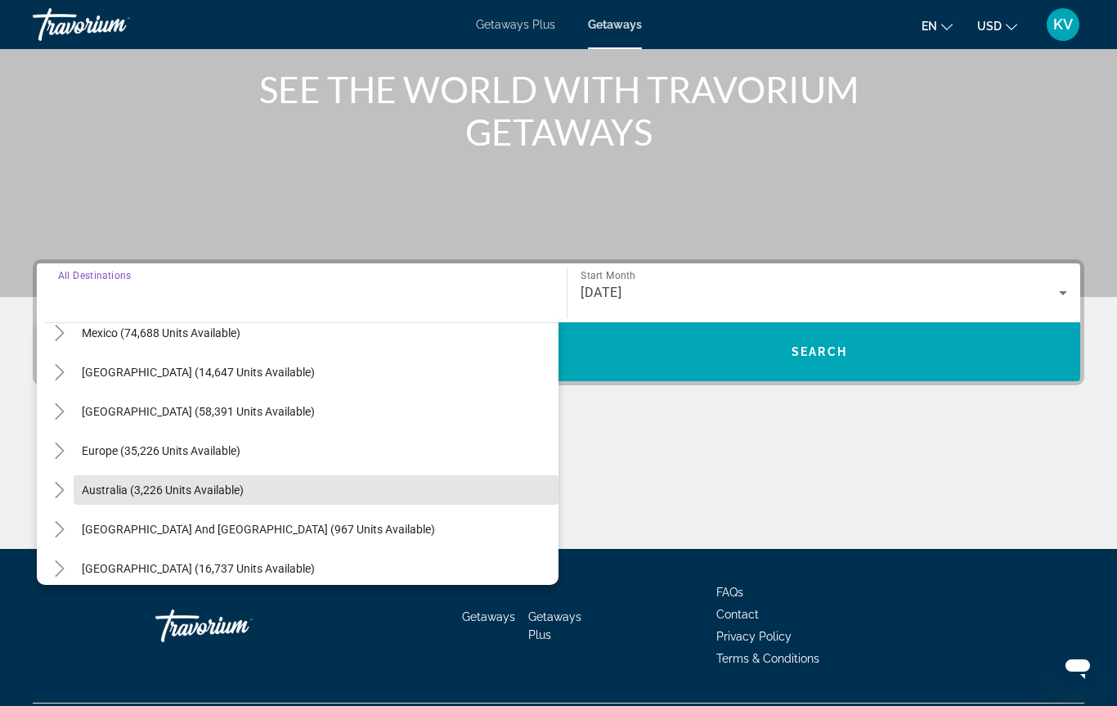
scroll to position [95, 0]
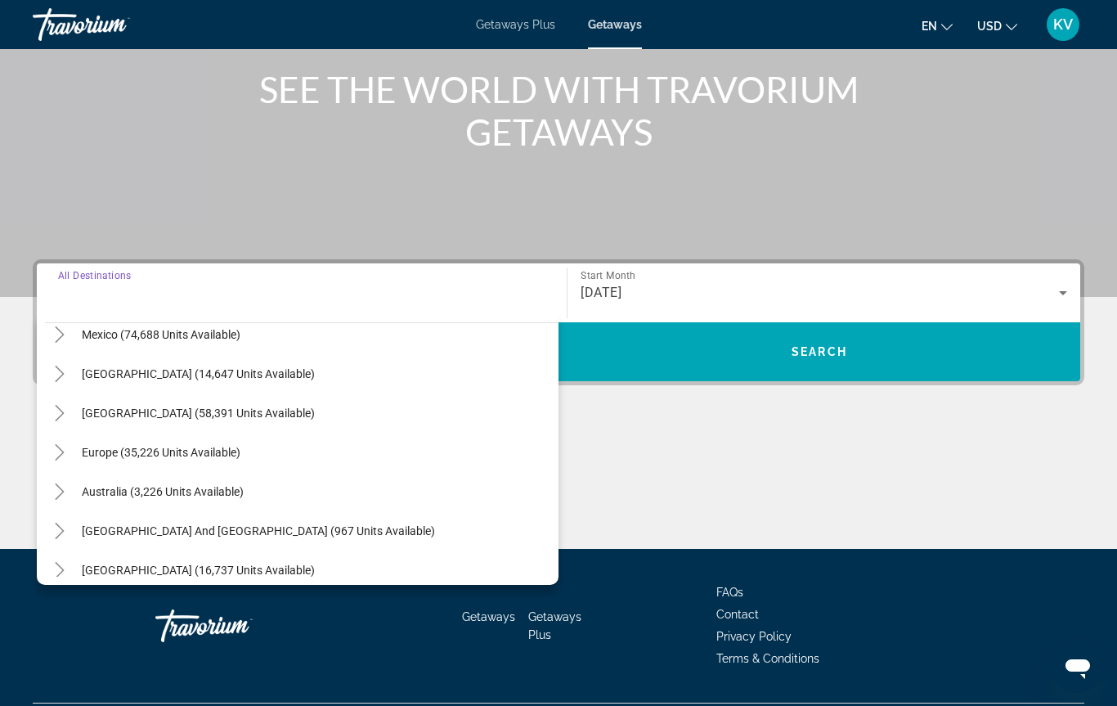
click at [276, 411] on span "[GEOGRAPHIC_DATA] (58,391 units available)" at bounding box center [198, 412] width 233 height 13
type input "**********"
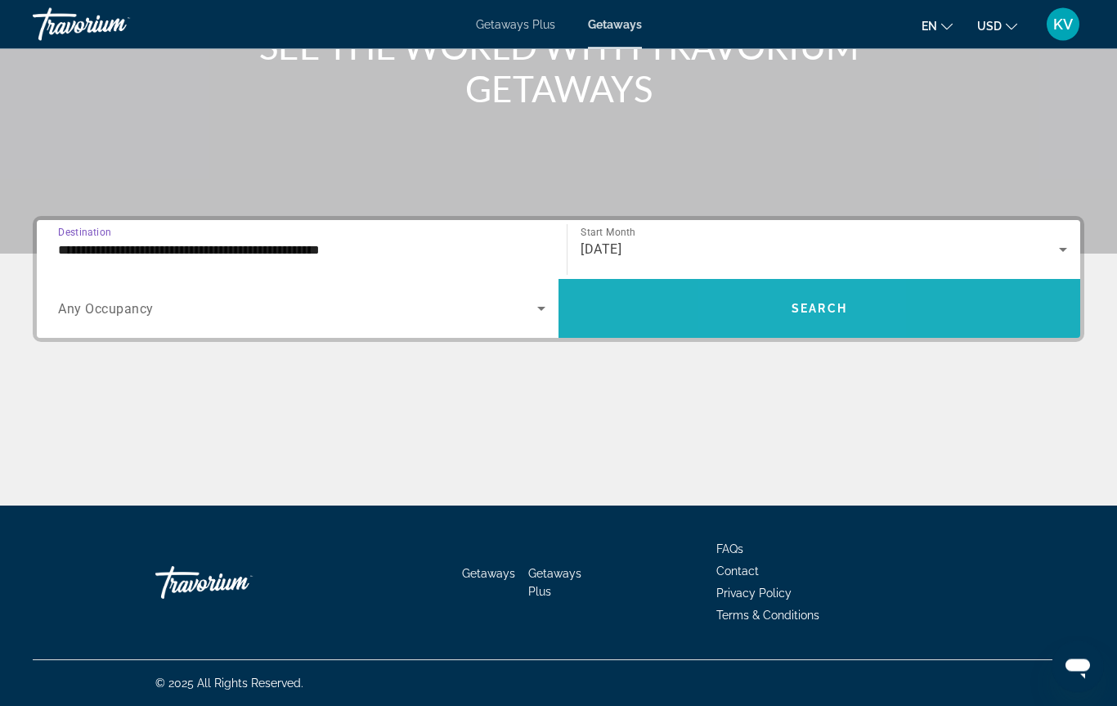
scroll to position [0, 0]
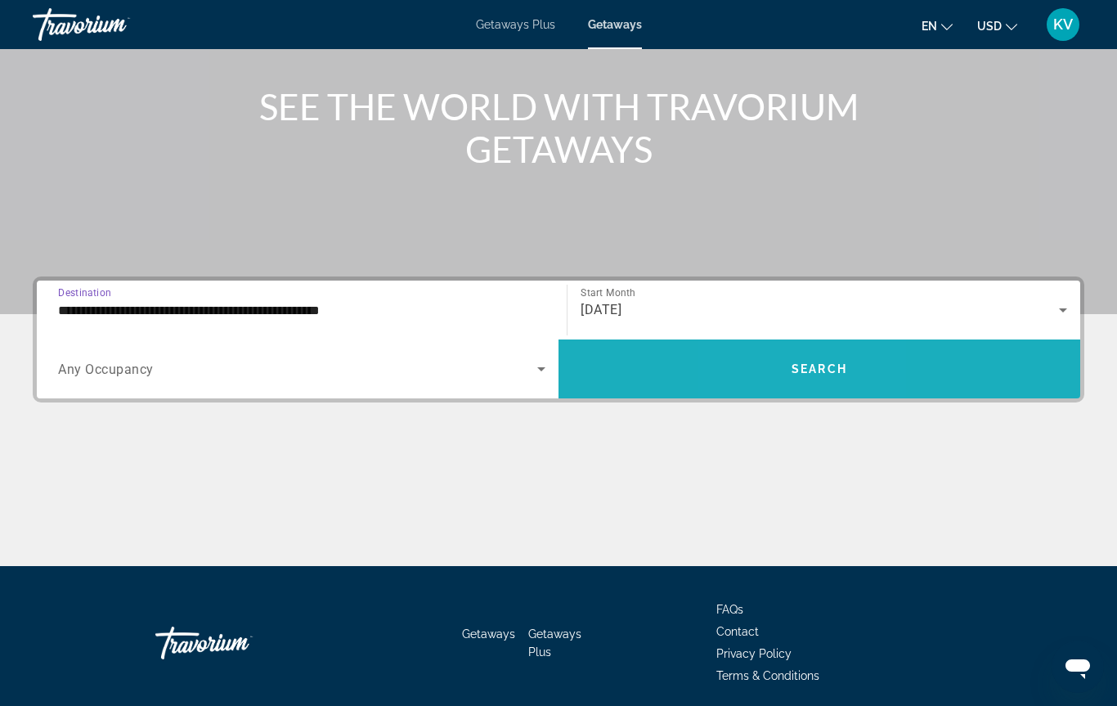
click at [787, 349] on span "Search widget" at bounding box center [819, 368] width 522 height 39
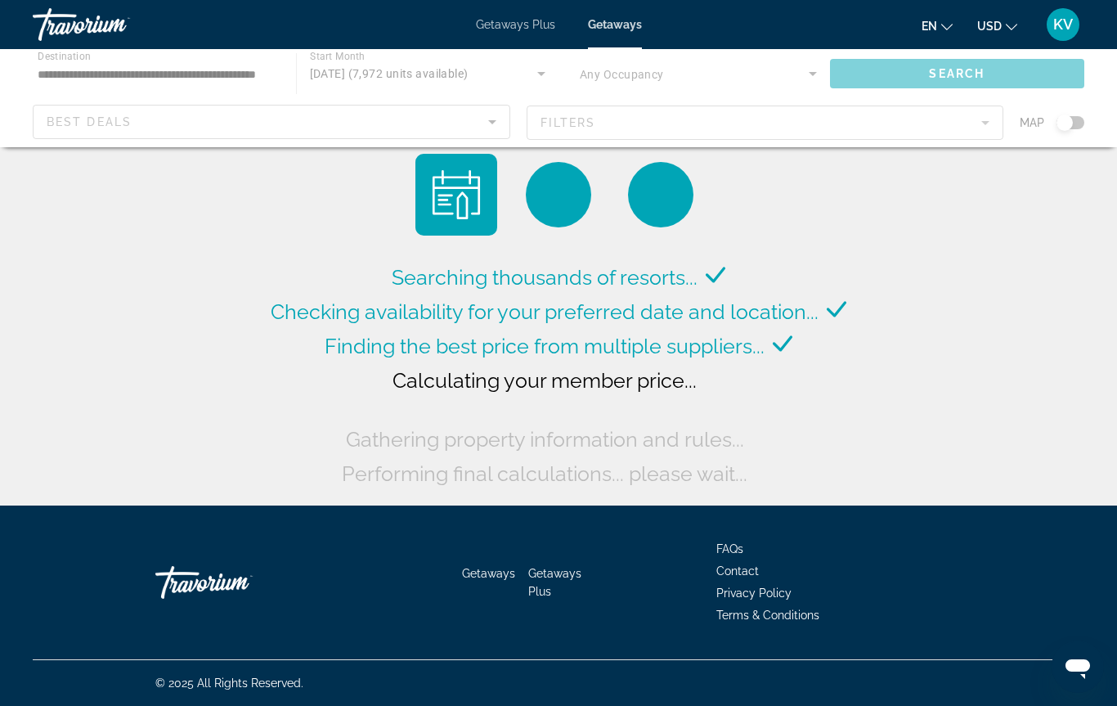
click at [979, 120] on div "Main content" at bounding box center [558, 98] width 1117 height 98
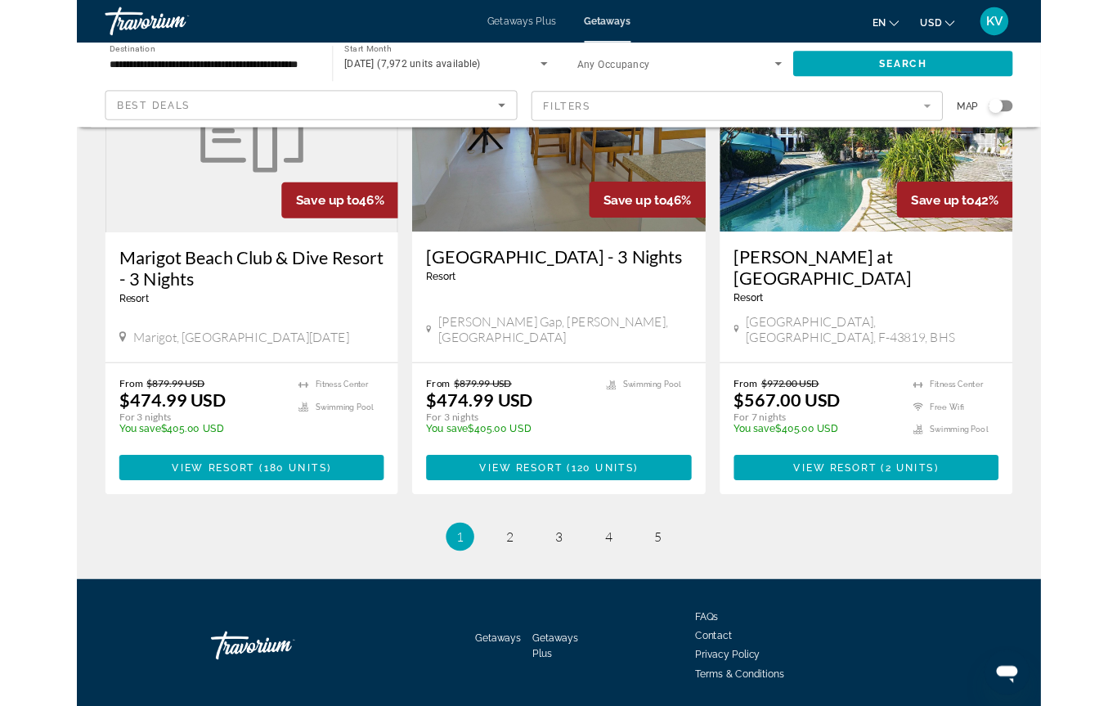
scroll to position [2100, 0]
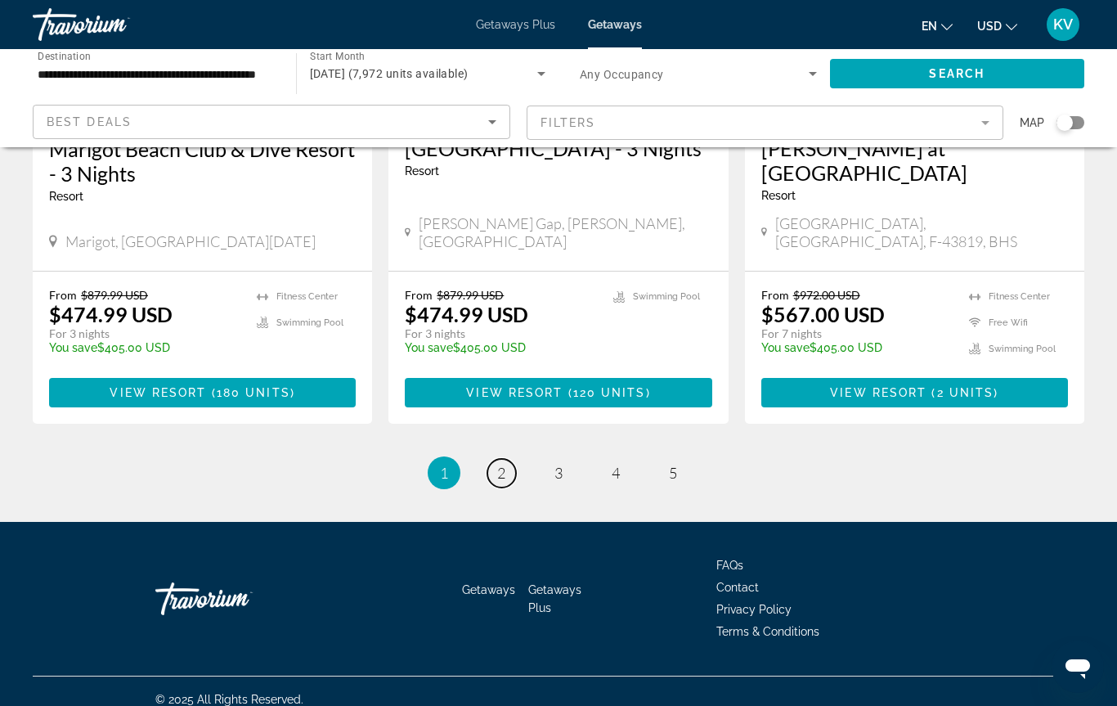
click at [509, 459] on link "page 2" at bounding box center [501, 473] width 29 height 29
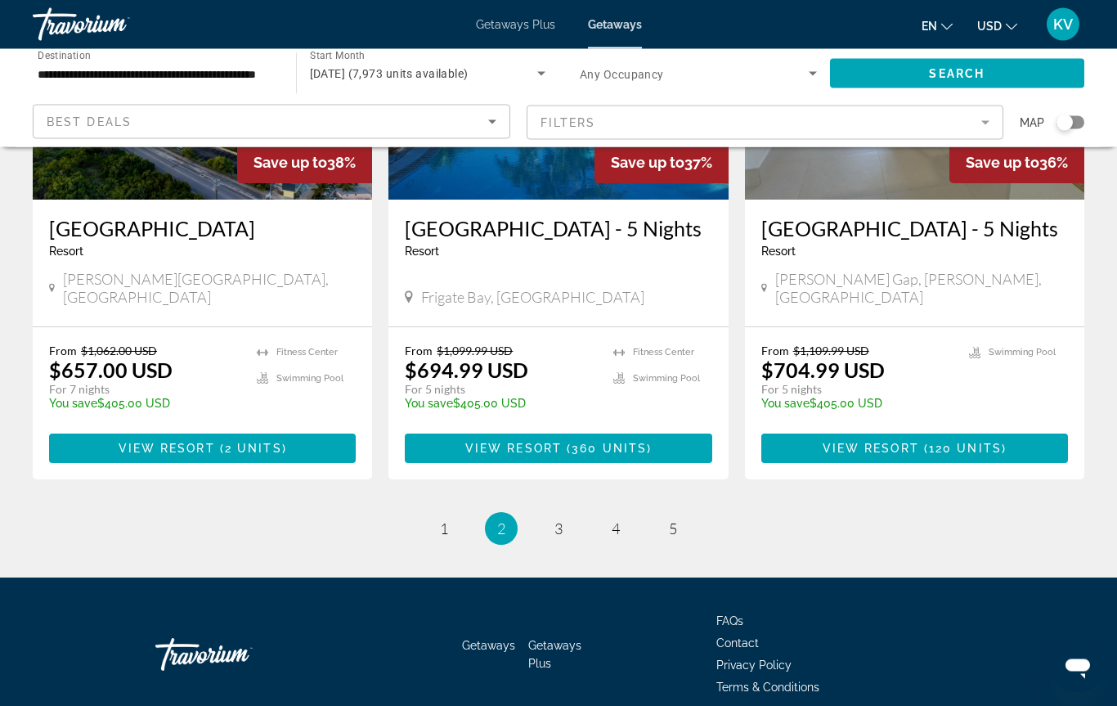
scroll to position [2099, 0]
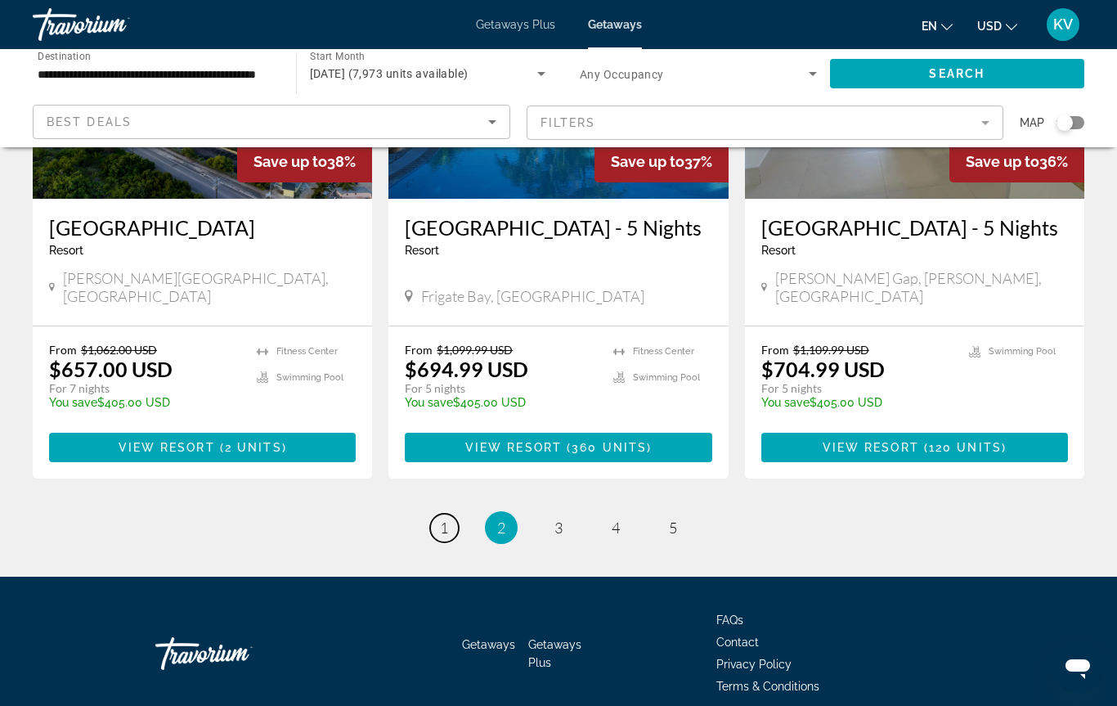
click at [443, 518] on span "1" at bounding box center [444, 527] width 8 height 18
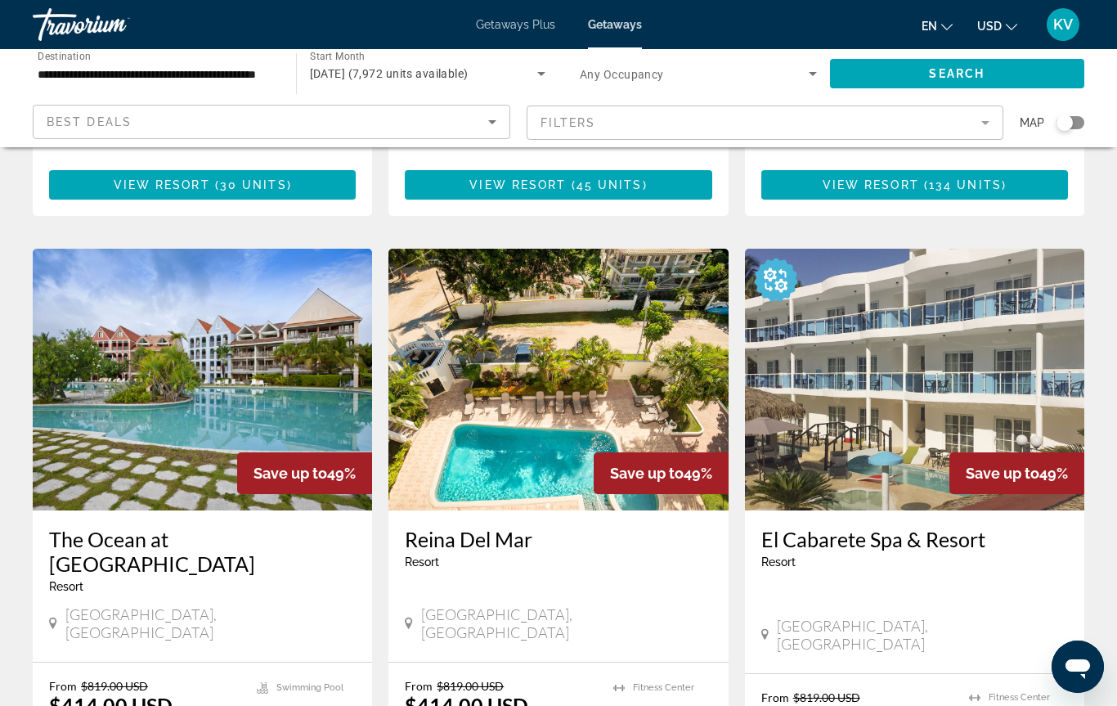
scroll to position [549, 0]
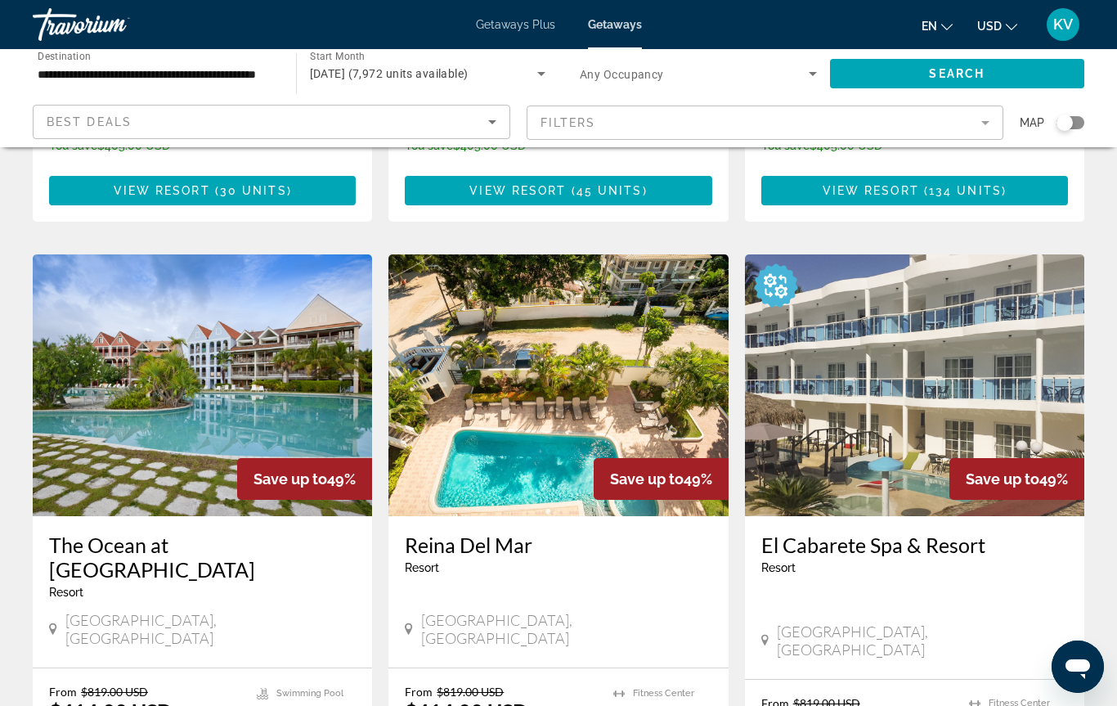
click at [551, 368] on img "Main content" at bounding box center [557, 385] width 339 height 262
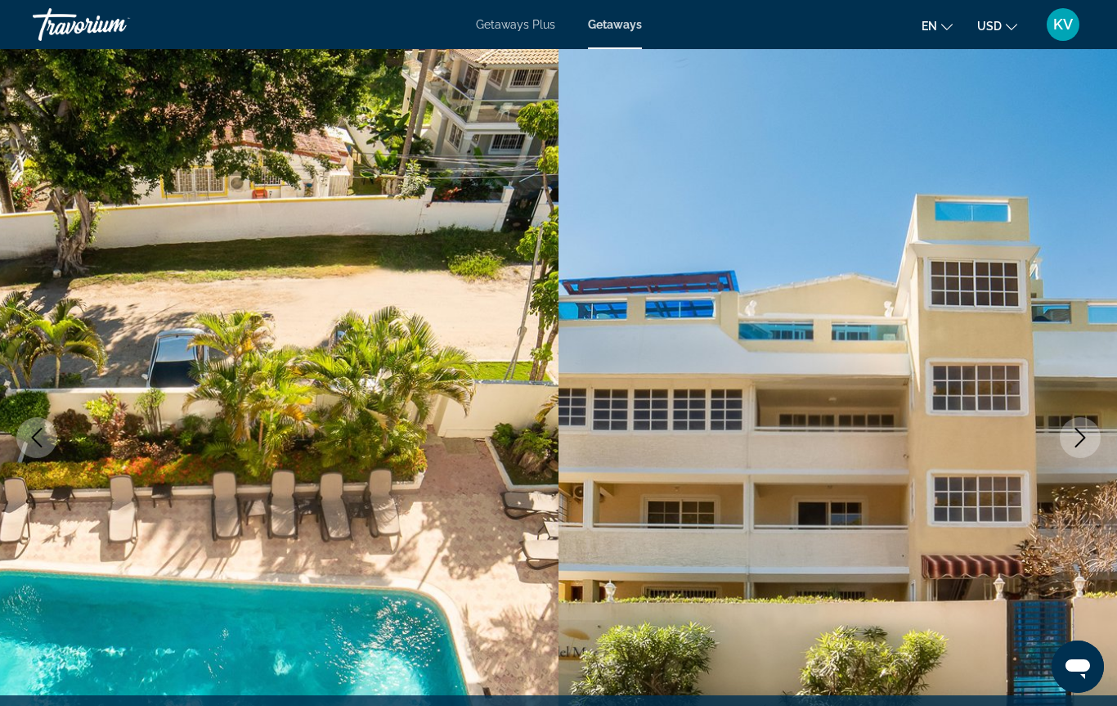
click at [1077, 426] on button "Next image" at bounding box center [1080, 437] width 41 height 41
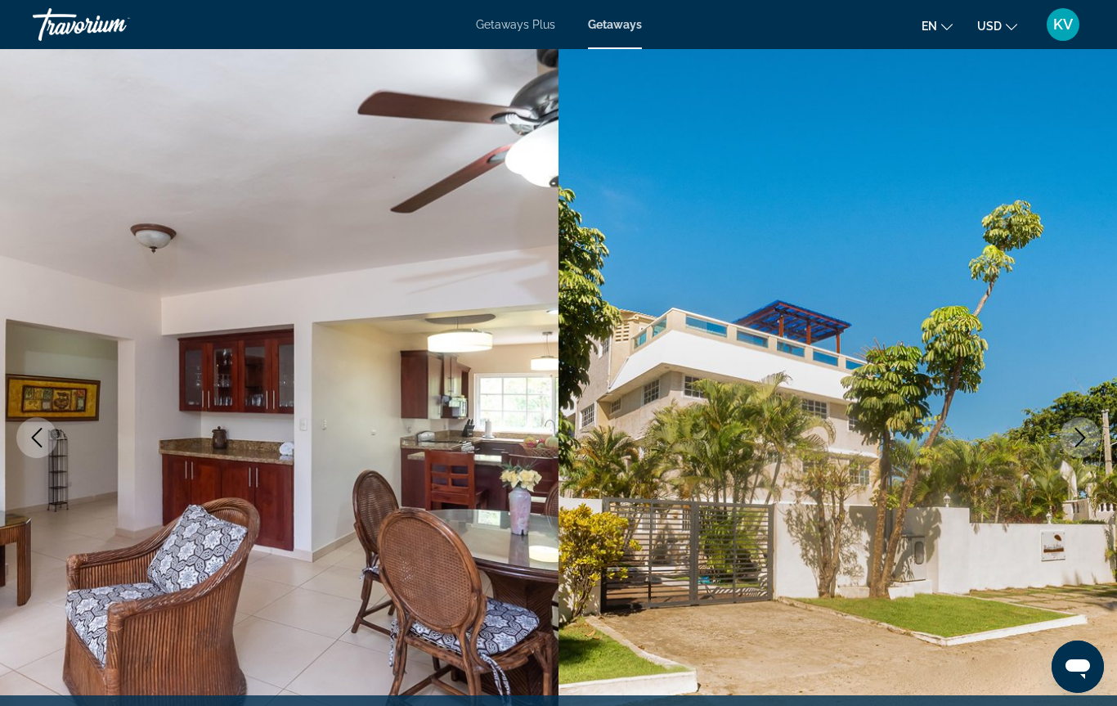
click at [1073, 433] on icon "Next image" at bounding box center [1080, 438] width 20 height 20
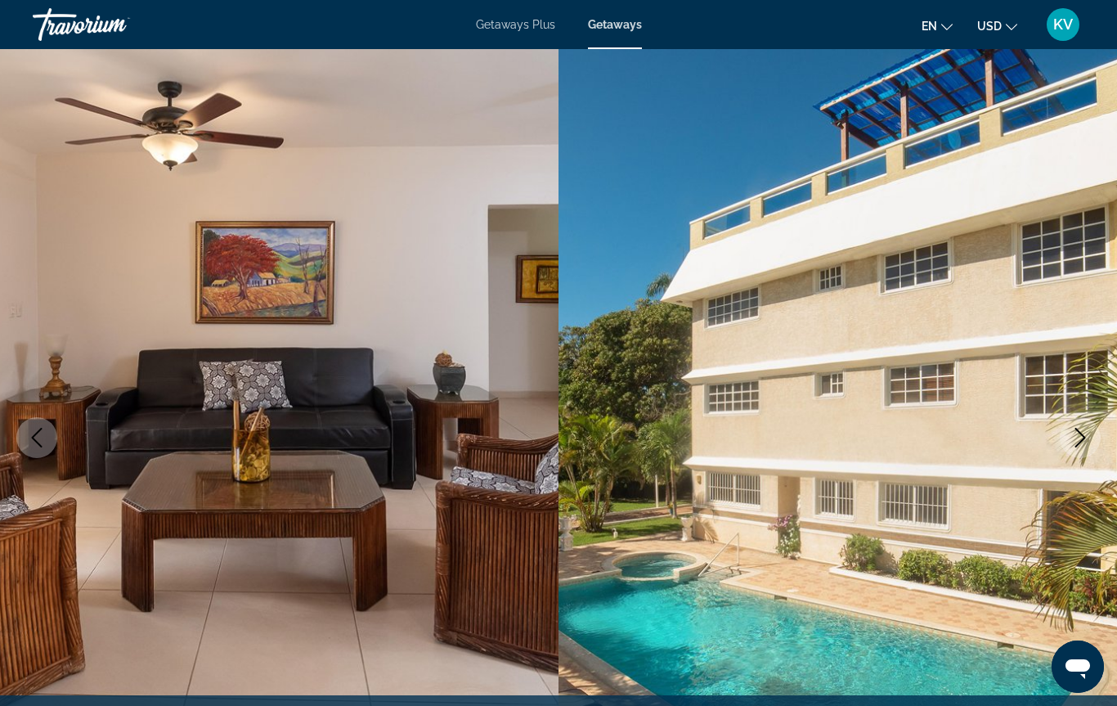
click at [1073, 435] on icon "Next image" at bounding box center [1080, 438] width 20 height 20
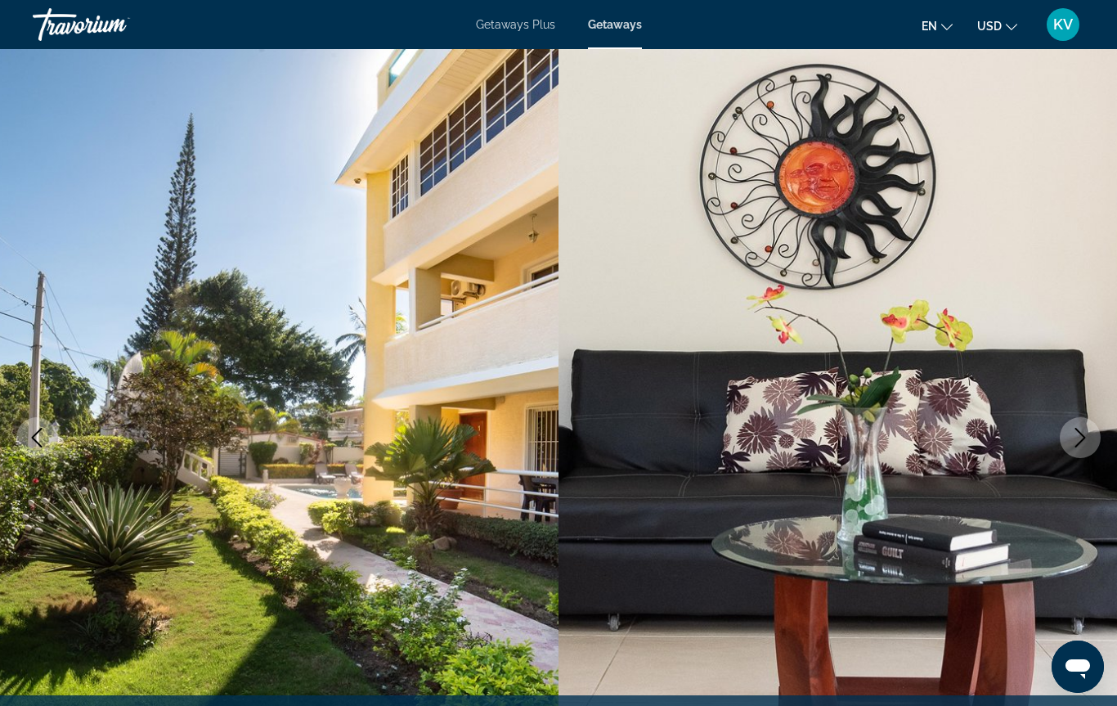
click at [1069, 433] on button "Next image" at bounding box center [1080, 437] width 41 height 41
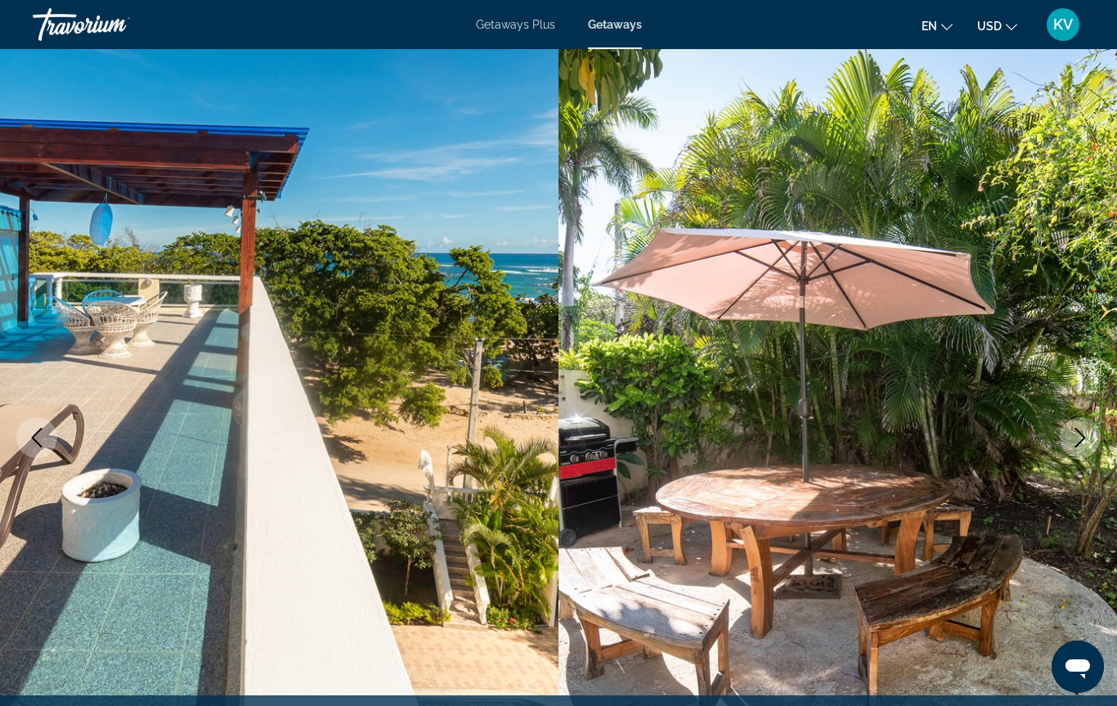
click at [1074, 436] on icon "Next image" at bounding box center [1080, 438] width 20 height 20
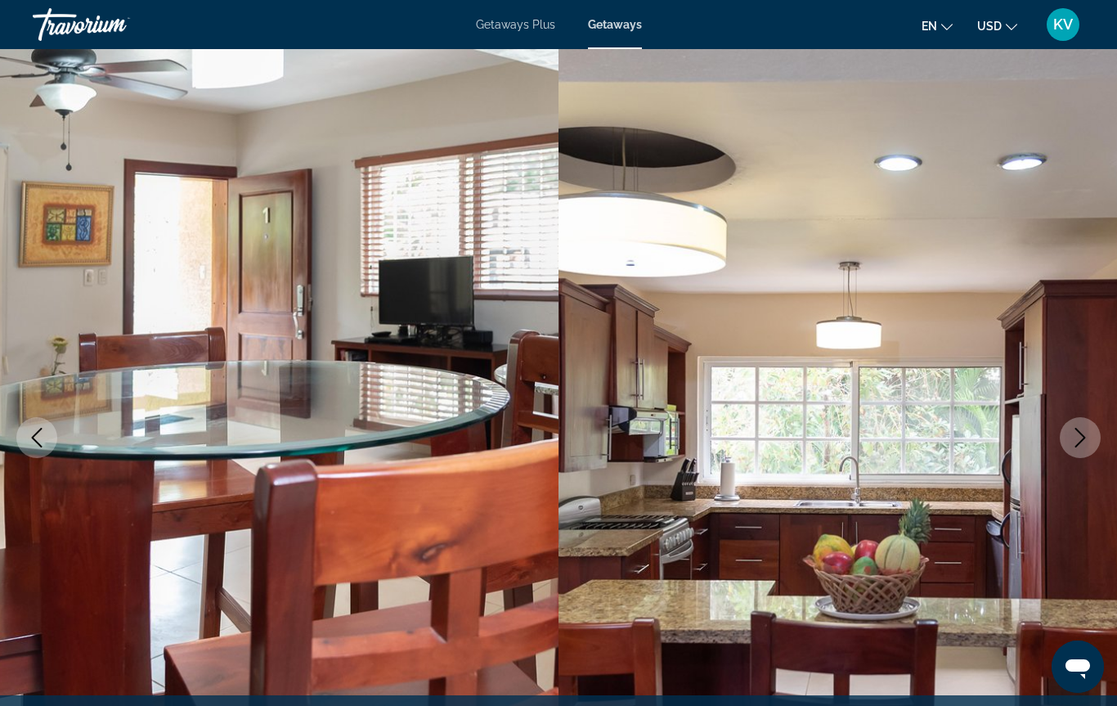
click at [1069, 436] on button "Next image" at bounding box center [1080, 437] width 41 height 41
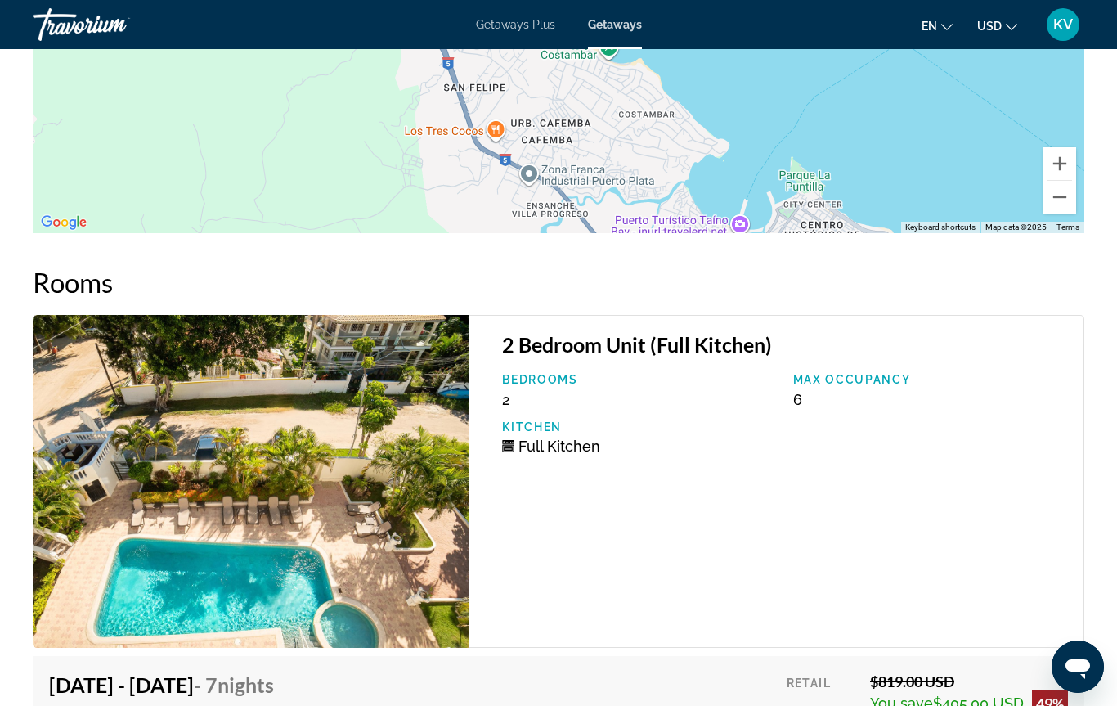
scroll to position [2769, 0]
